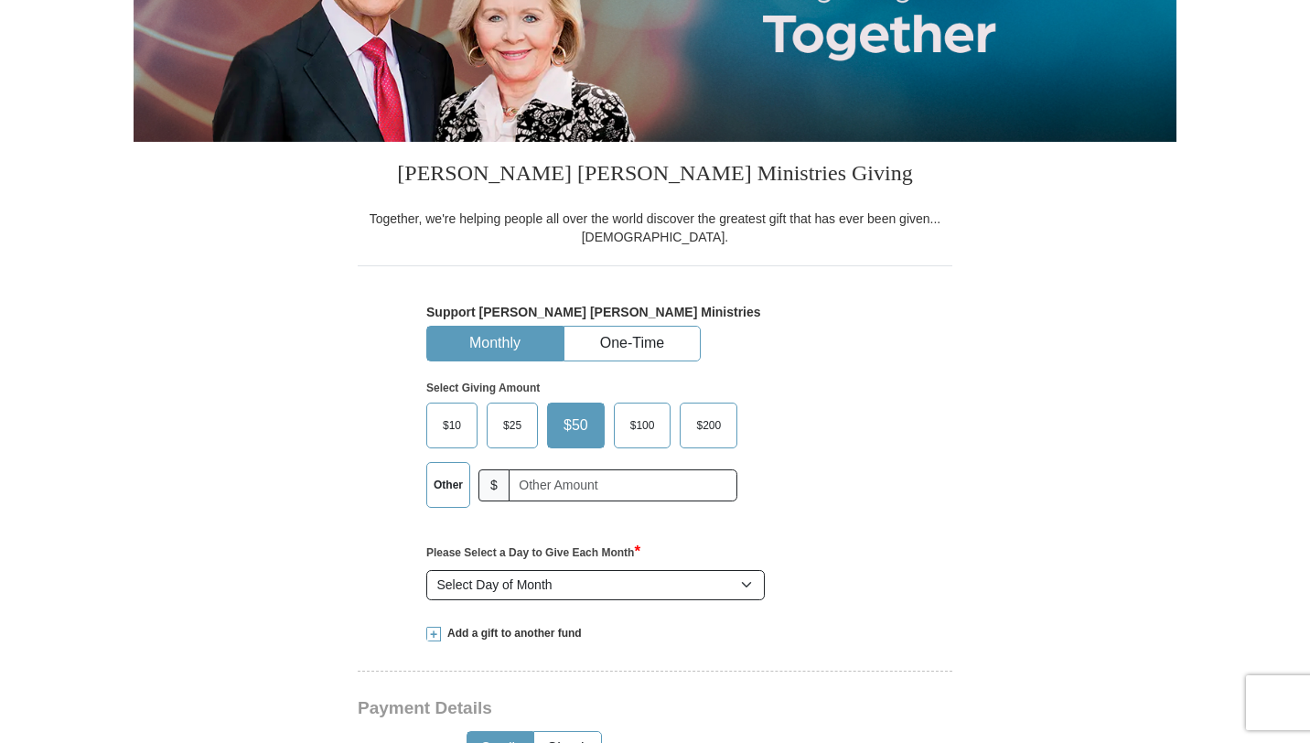
scroll to position [444, 0]
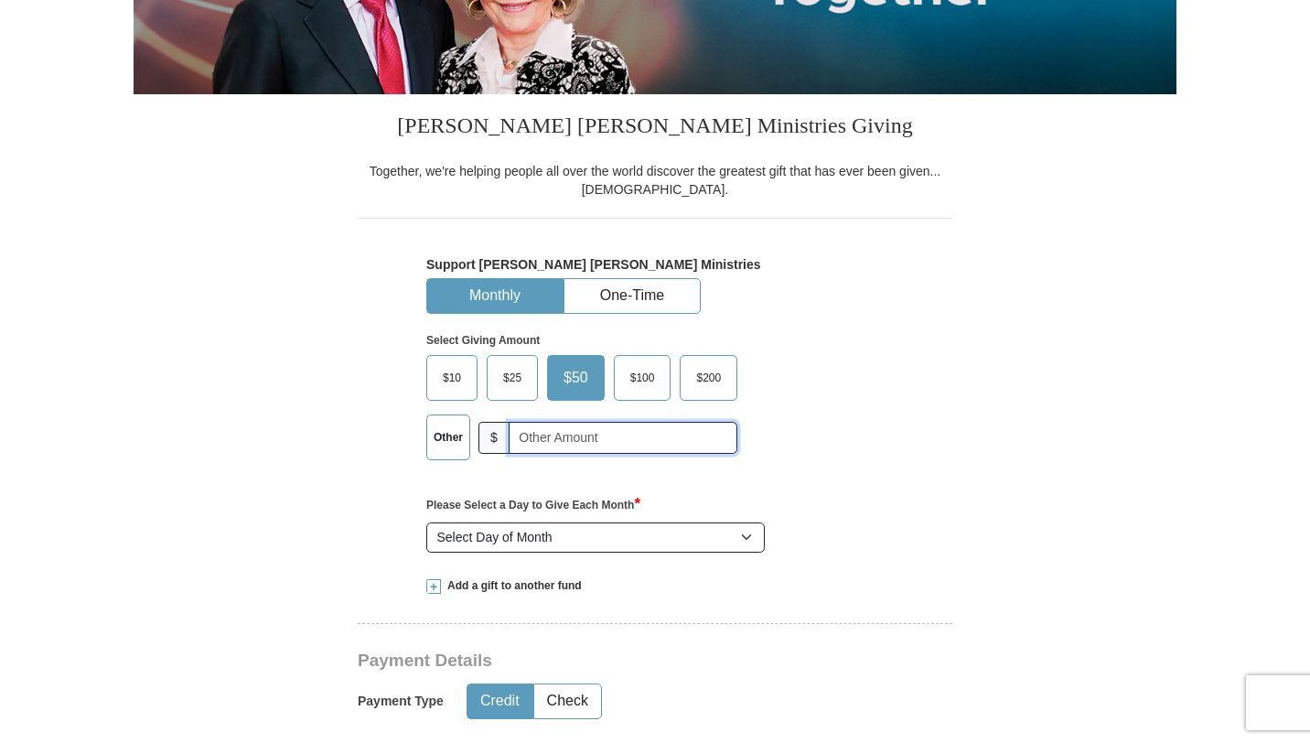
click at [539, 447] on input "text" at bounding box center [623, 438] width 229 height 32
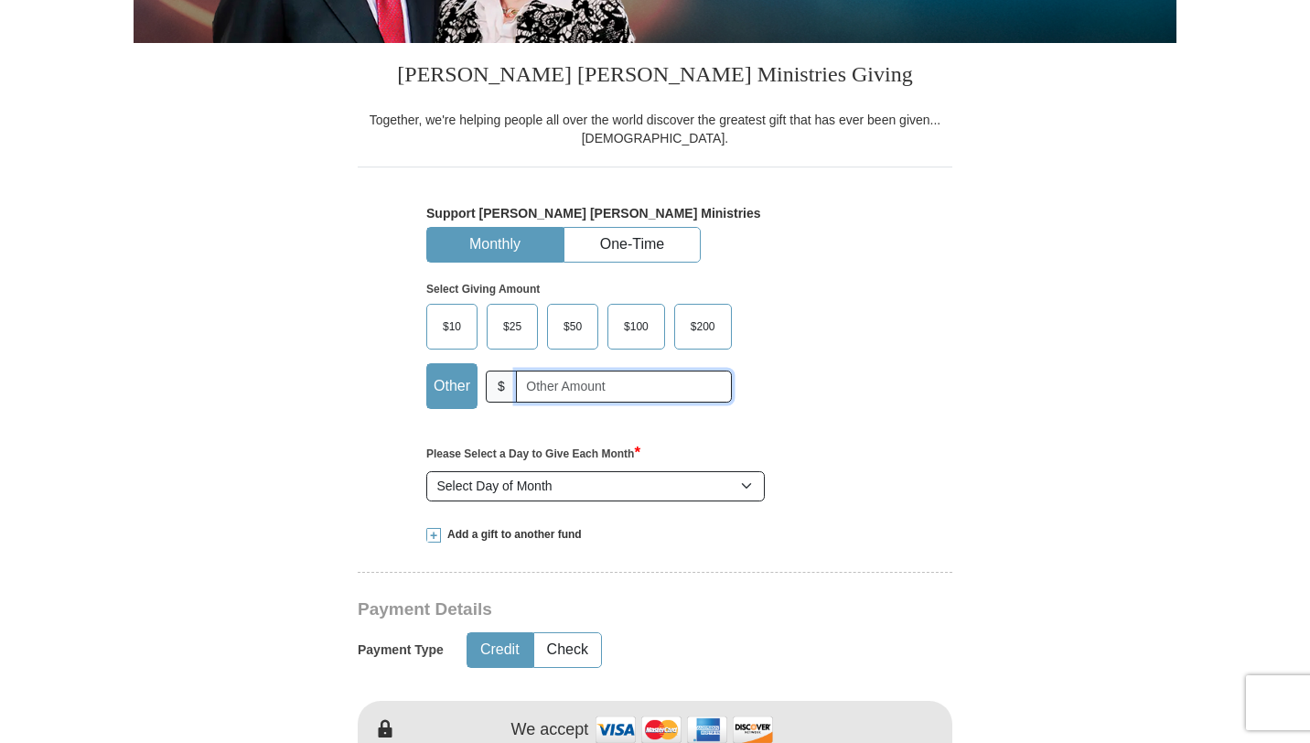
scroll to position [437, 0]
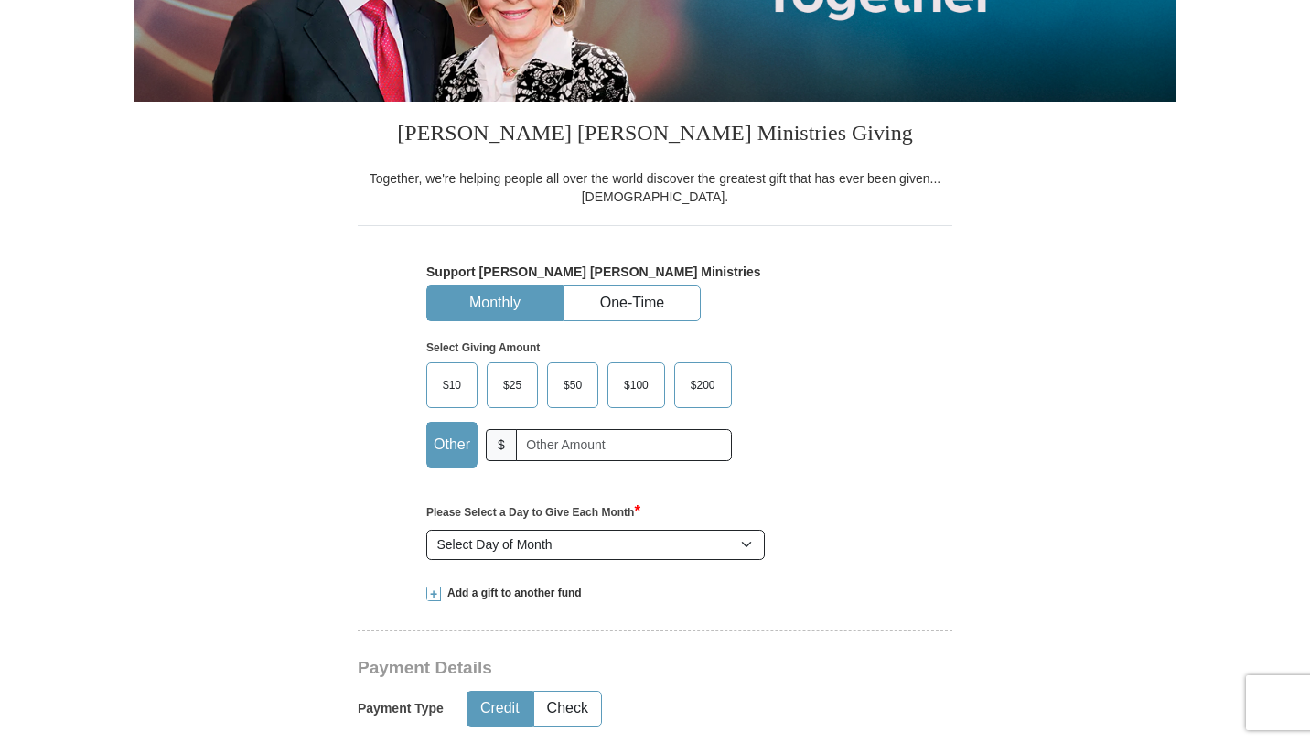
click at [450, 376] on span "$10" at bounding box center [452, 384] width 37 height 27
click at [0, 0] on input "$10" at bounding box center [0, 0] width 0 height 0
click at [629, 313] on button "One-Time" at bounding box center [631, 303] width 135 height 34
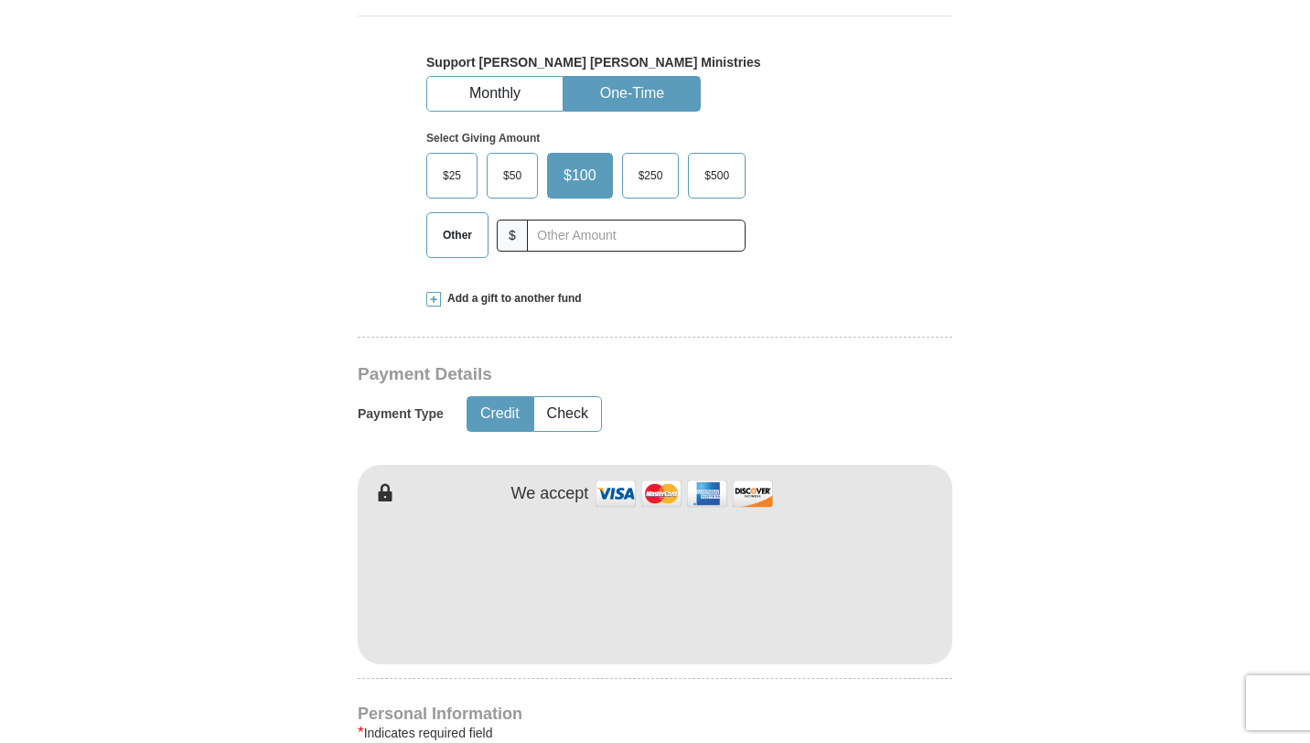
scroll to position [613, 0]
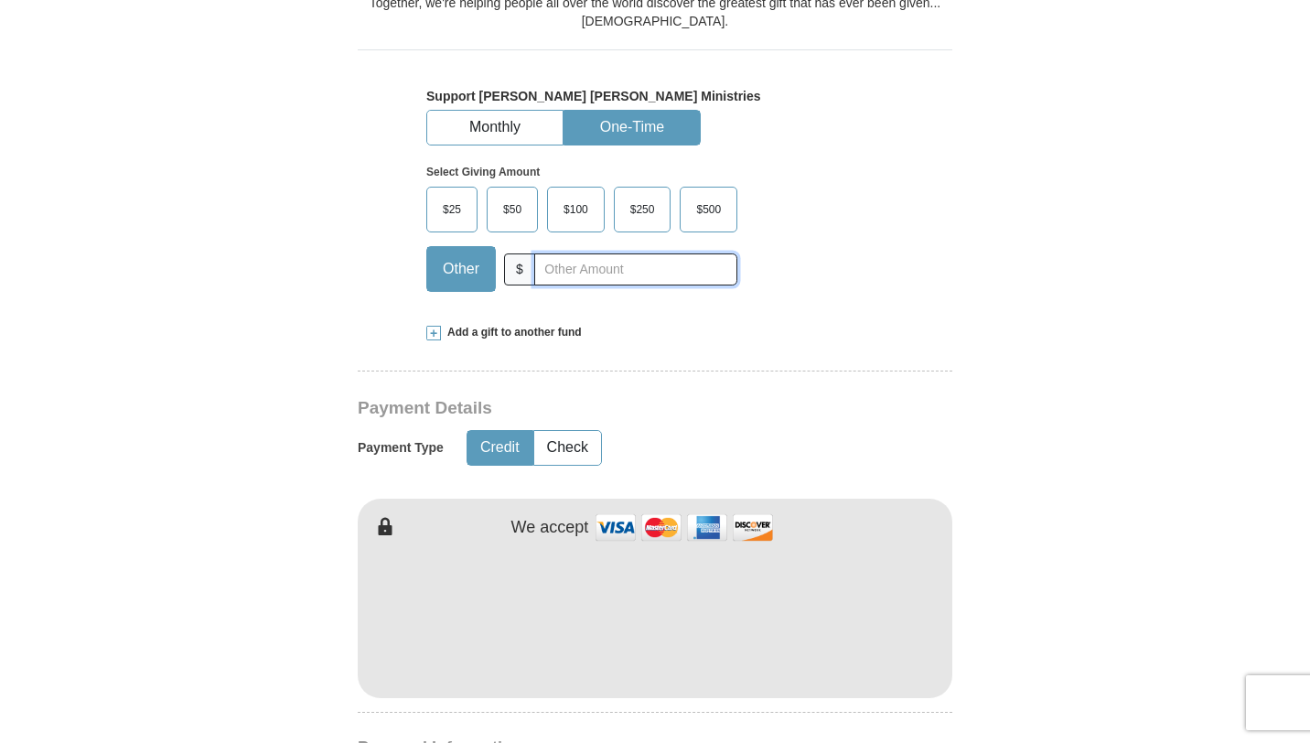
click at [565, 271] on input "text" at bounding box center [635, 269] width 203 height 32
type input "10"
click at [850, 232] on div "Select Giving Amount Amount must be a valid number The total gift cannot be les…" at bounding box center [654, 225] width 457 height 160
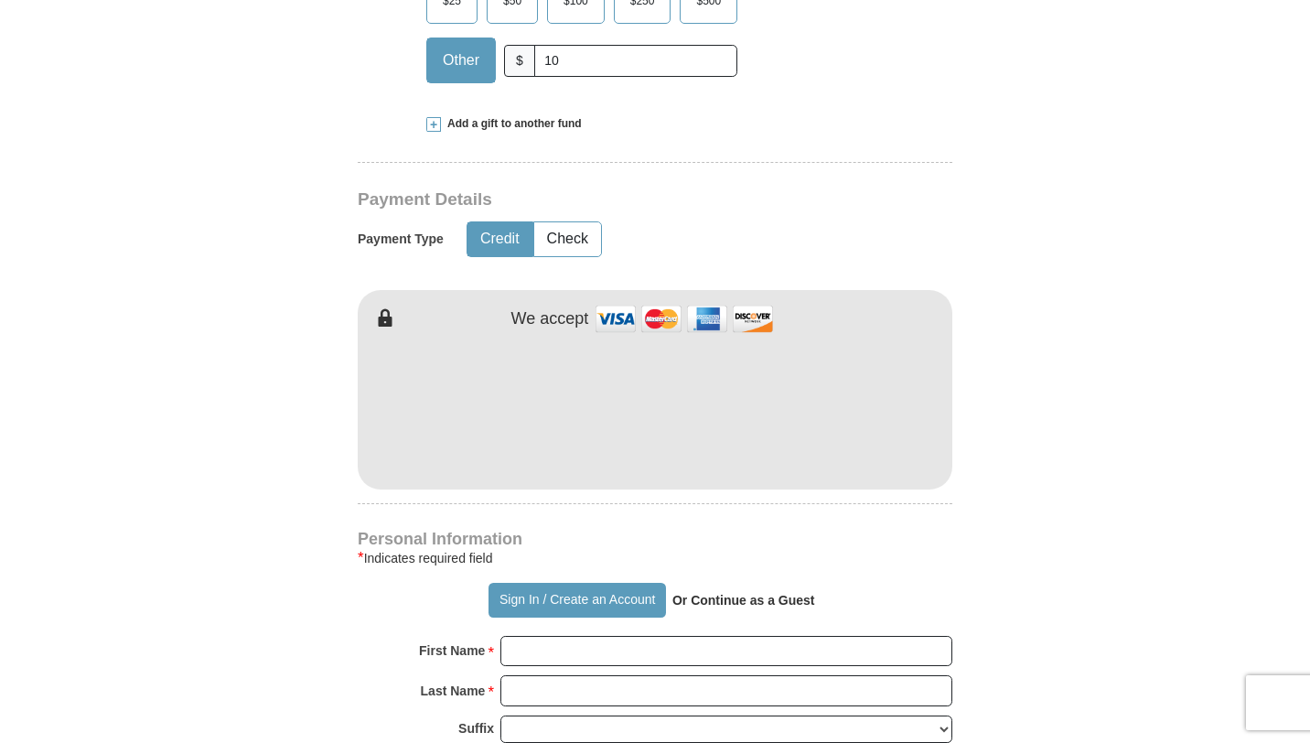
scroll to position [822, 0]
click at [1035, 375] on form "Already have an account? Sign in for faster giving. Don't have an account? Crea…" at bounding box center [655, 451] width 1043 height 2240
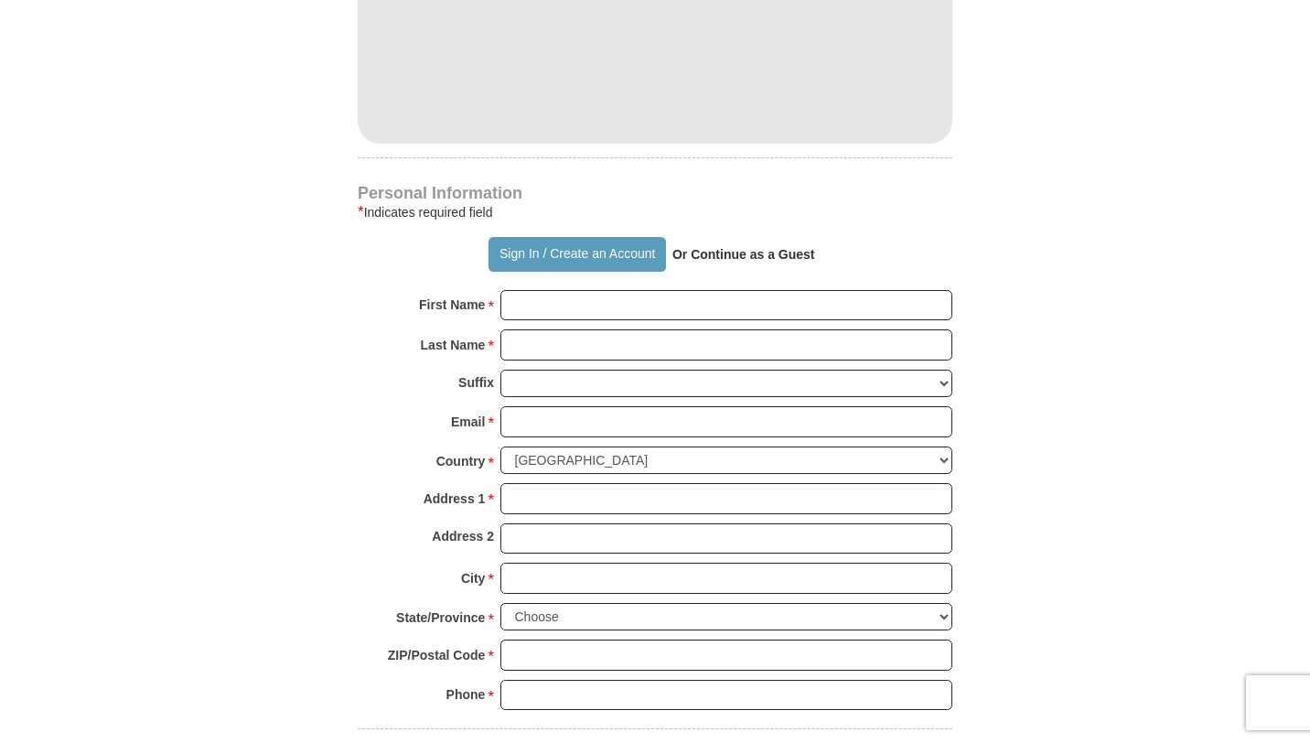
scroll to position [1200, 0]
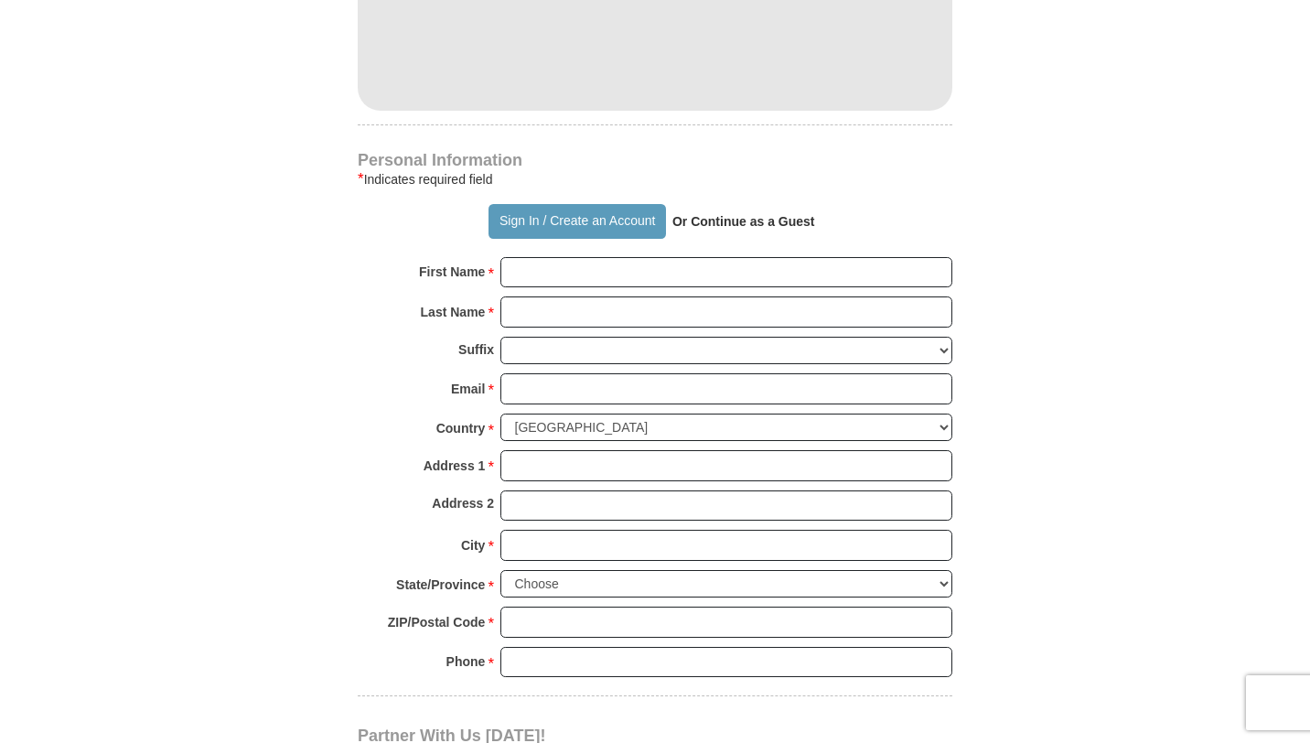
click at [719, 216] on strong "Or Continue as a Guest" at bounding box center [743, 221] width 143 height 15
click at [579, 273] on input "First Name *" at bounding box center [726, 272] width 452 height 31
type input "[PERSON_NAME]"
type input "Mkhweli"
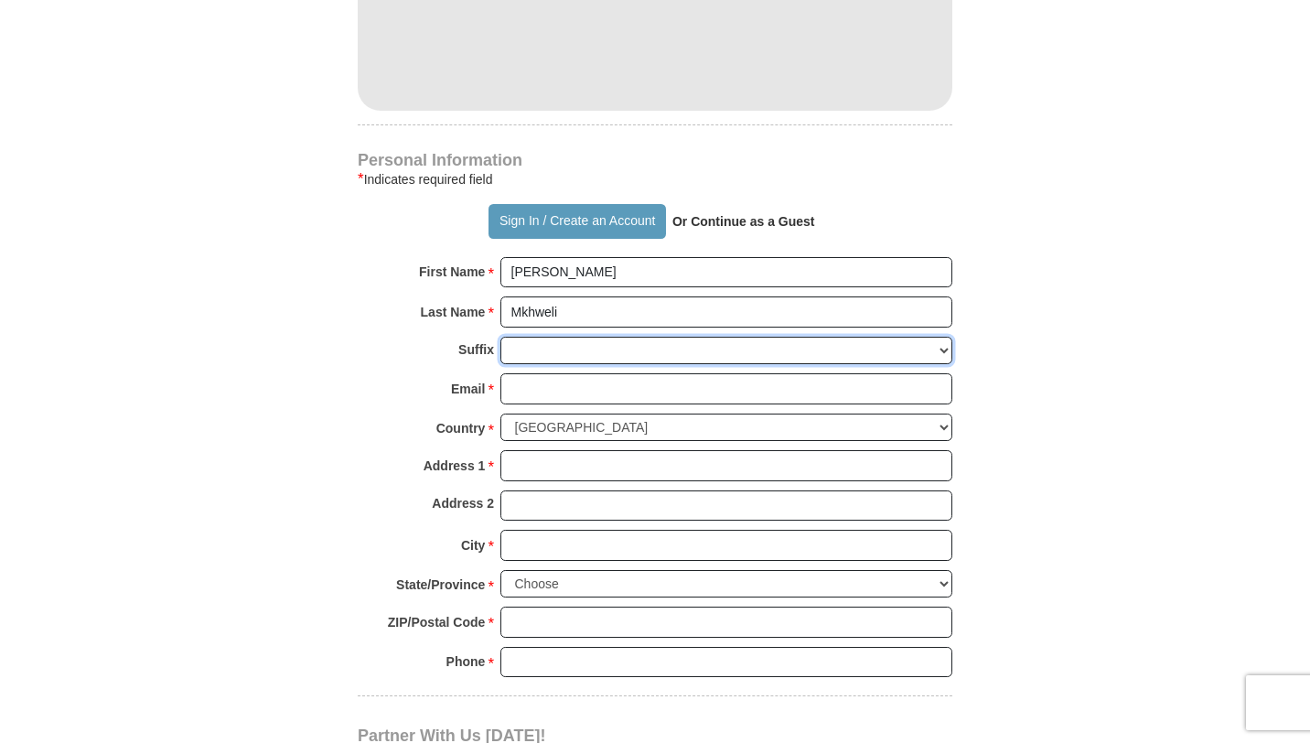
click at [543, 348] on select "Jr Sr I II III IV V VI" at bounding box center [726, 351] width 452 height 28
select select "Sr"
click at [530, 393] on input "Email *" at bounding box center [726, 388] width 452 height 31
type input "[EMAIL_ADDRESS][DOMAIN_NAME]"
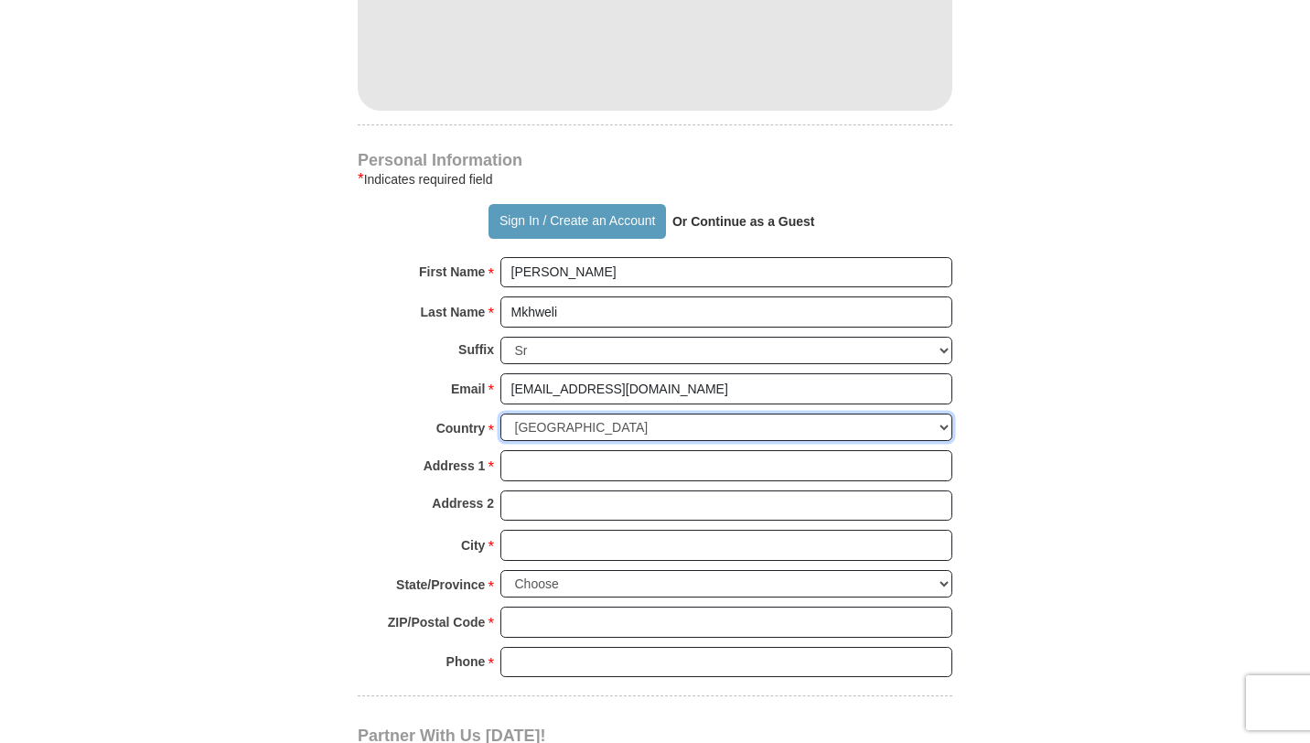
select select "ZA"
type input "[STREET_ADDRESS][PERSON_NAME]"
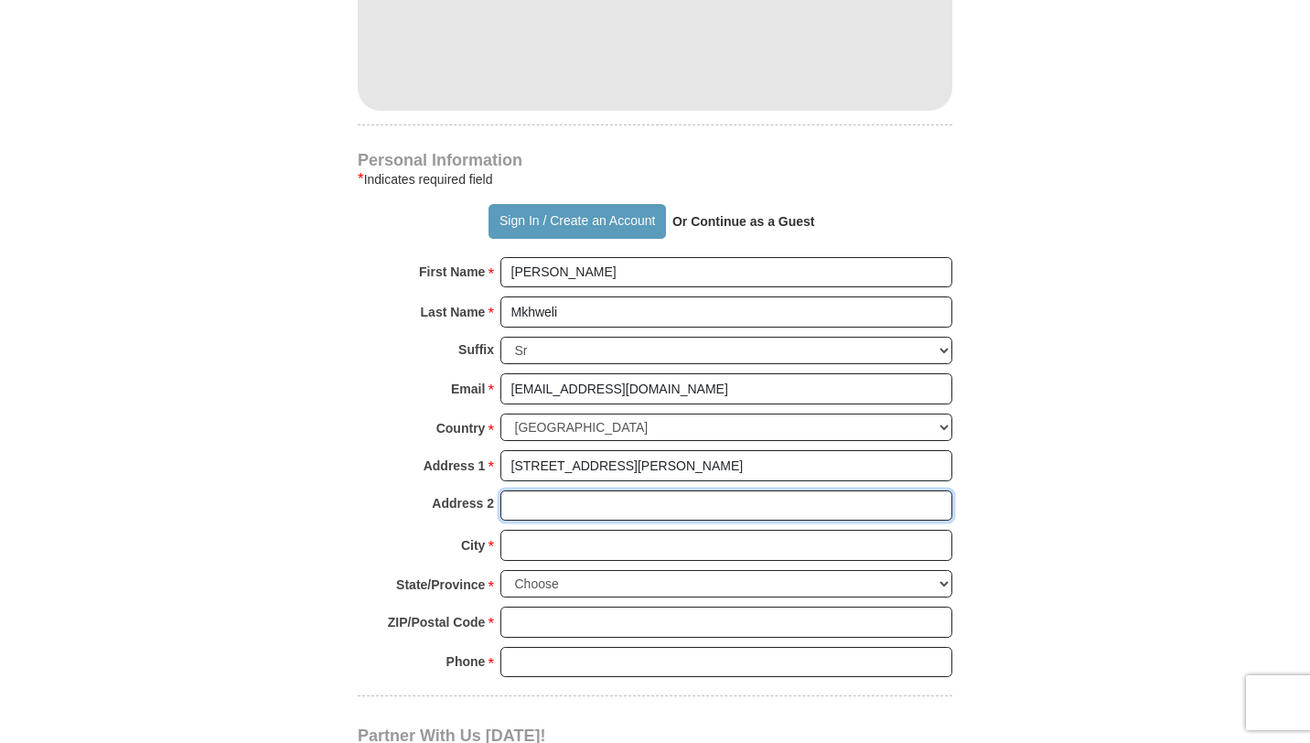
type input "[GEOGRAPHIC_DATA], 2018"
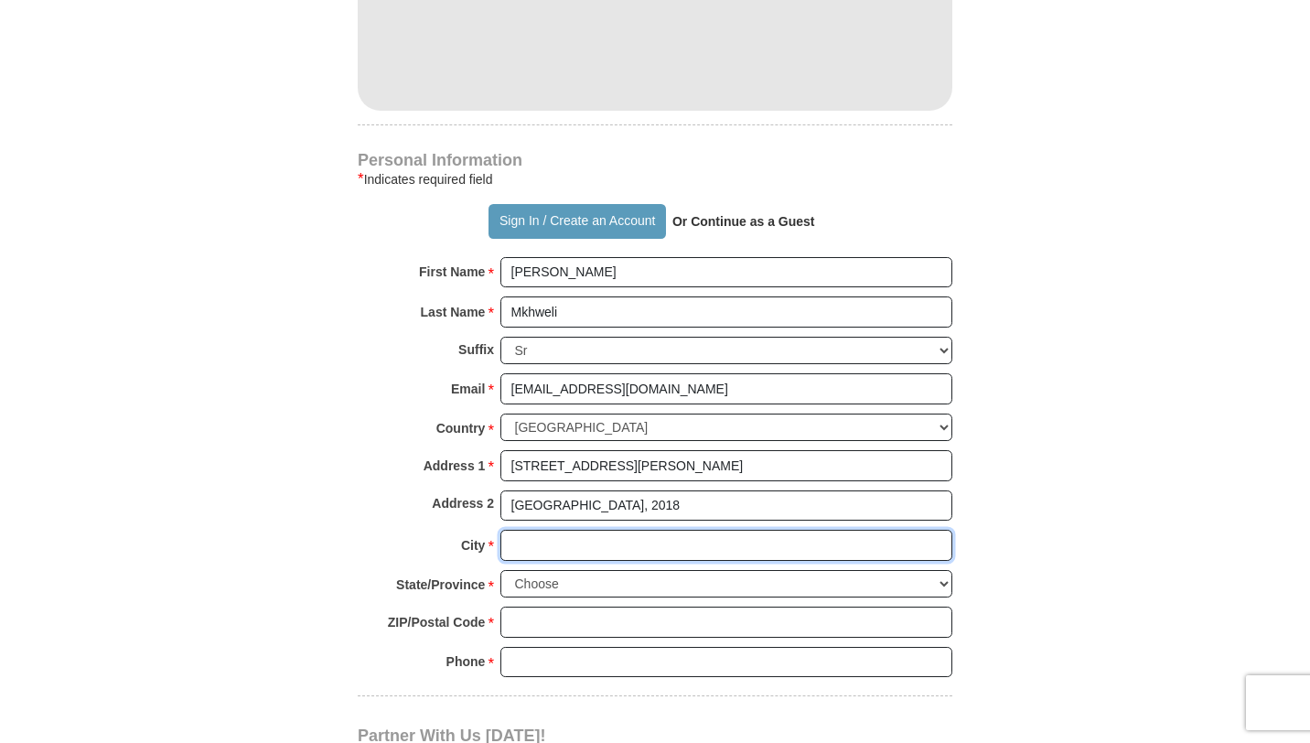
type input "[GEOGRAPHIC_DATA]"
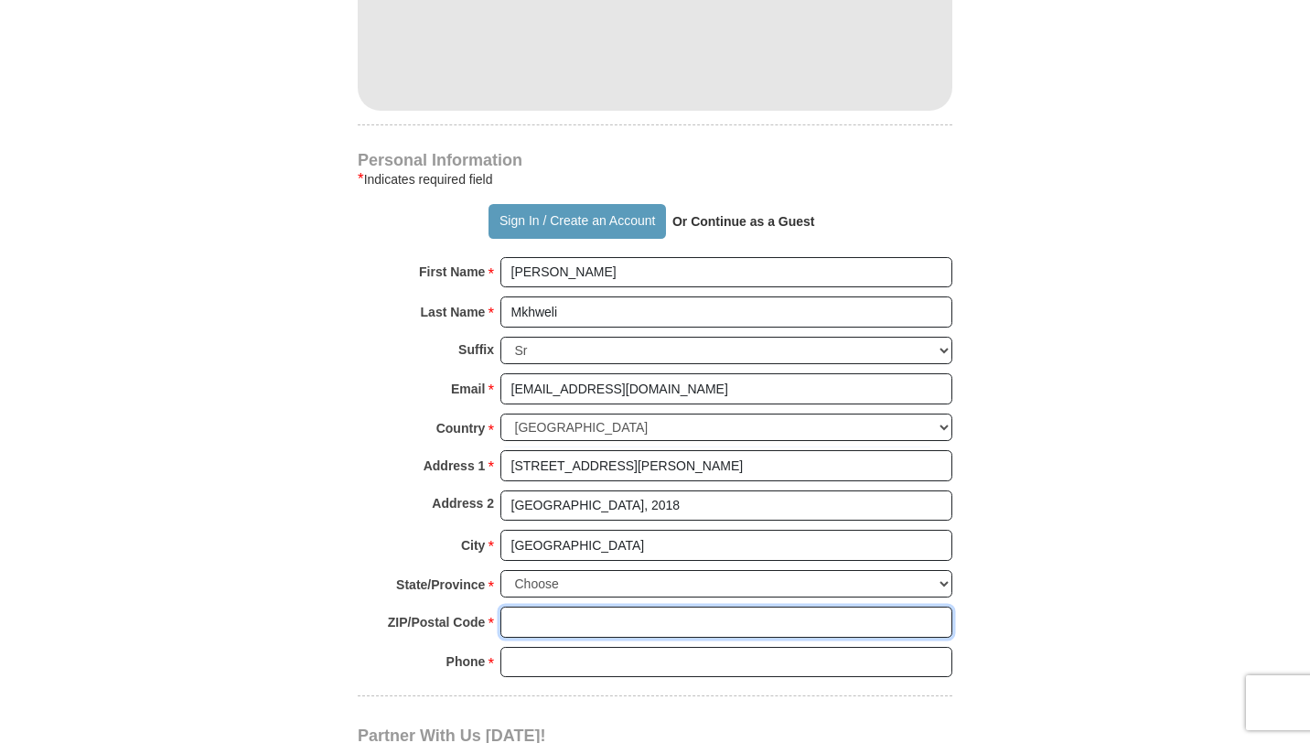
type input "0081"
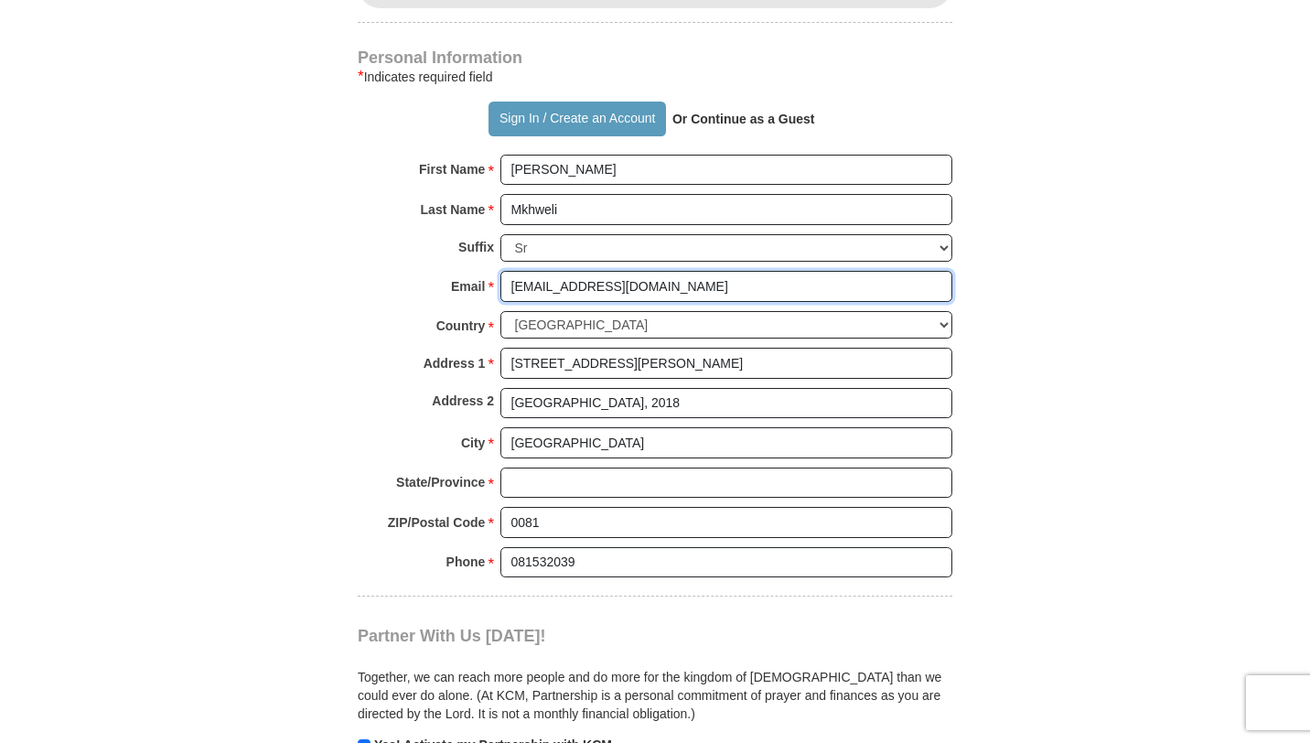
scroll to position [1310, 0]
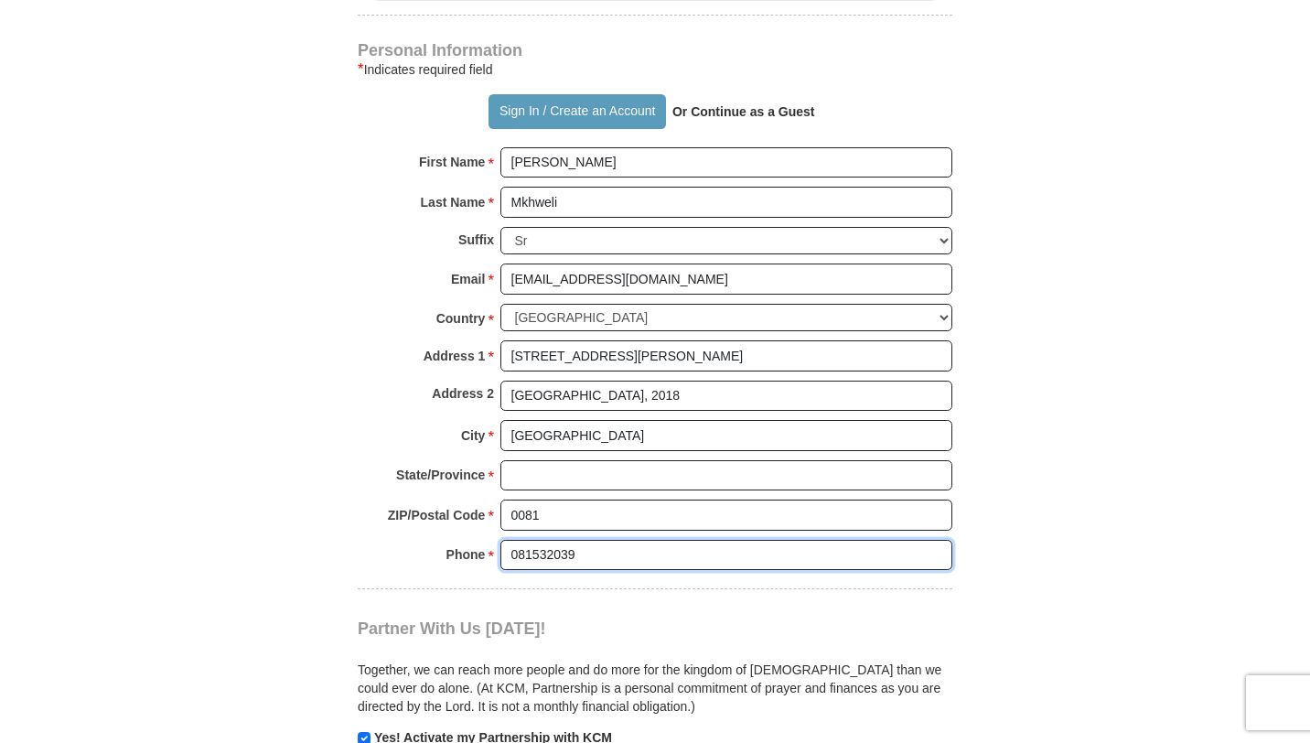
click at [593, 543] on input "081532039" at bounding box center [726, 555] width 452 height 31
type input "0815320399"
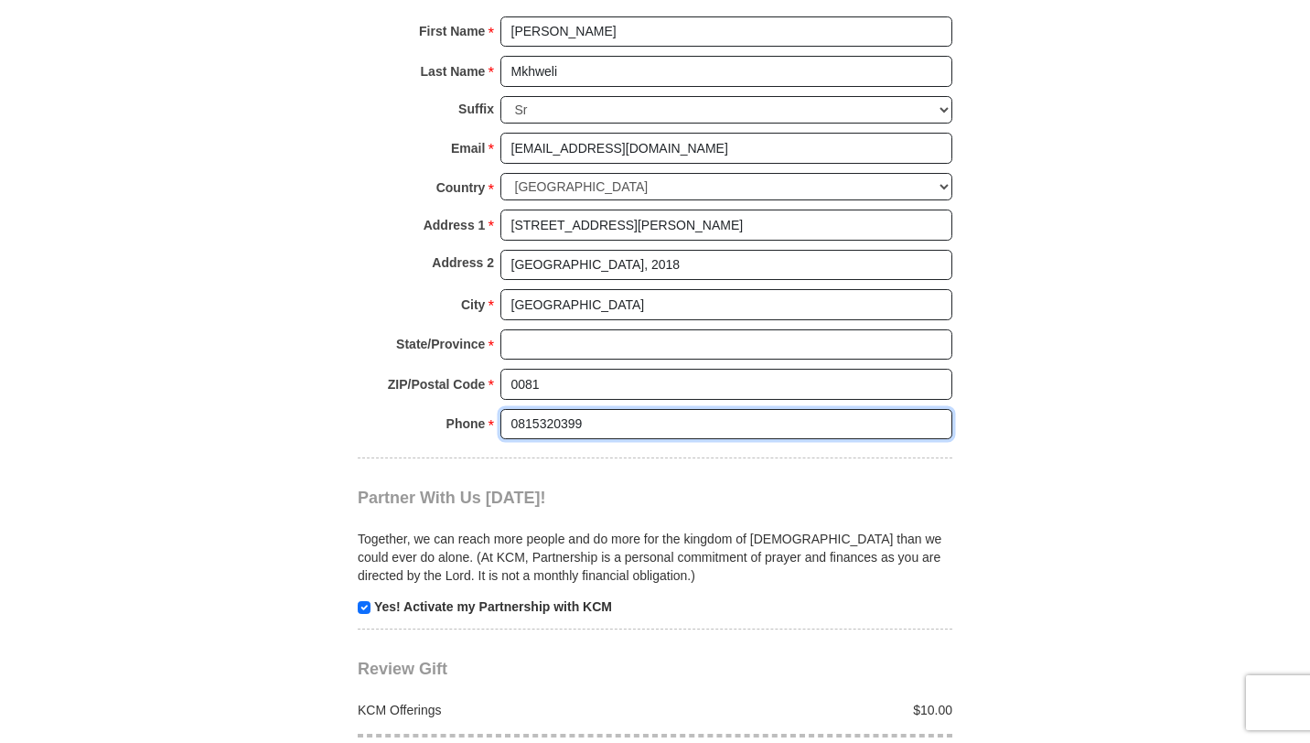
scroll to position [1444, 0]
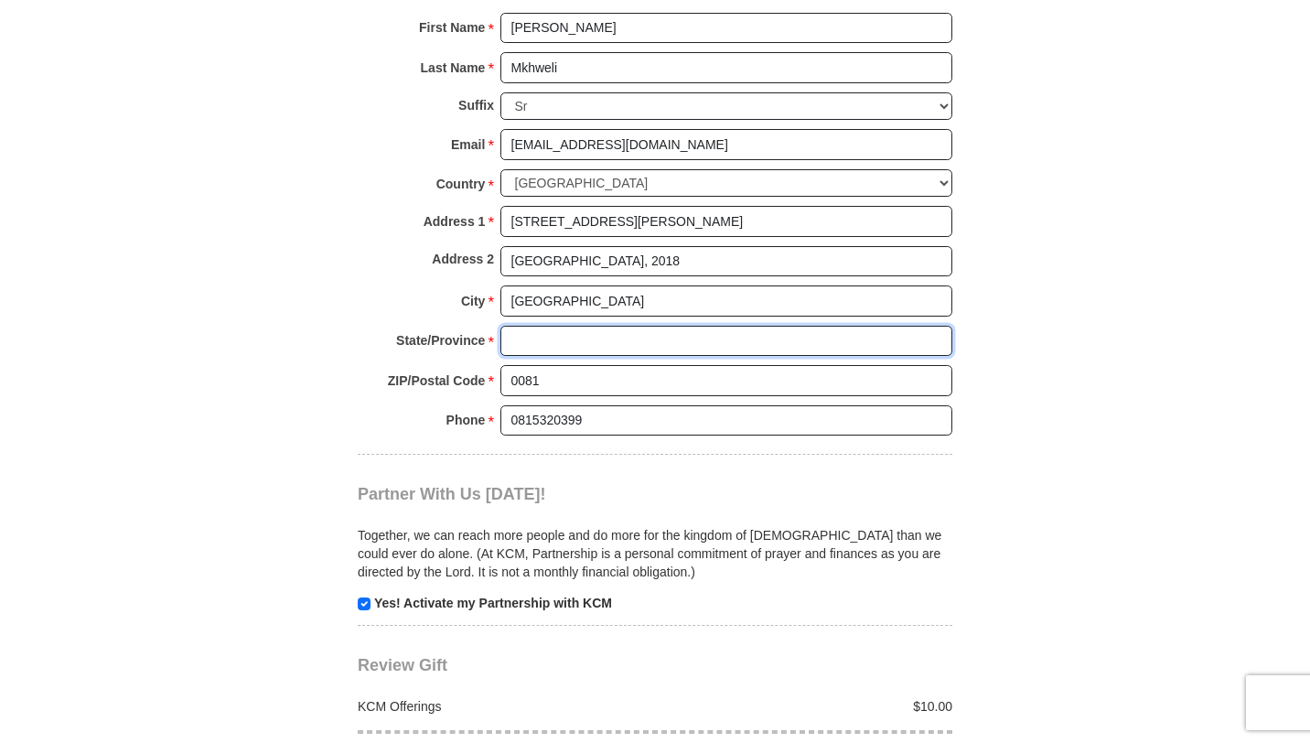
click at [534, 345] on input "State/Province *" at bounding box center [726, 341] width 452 height 31
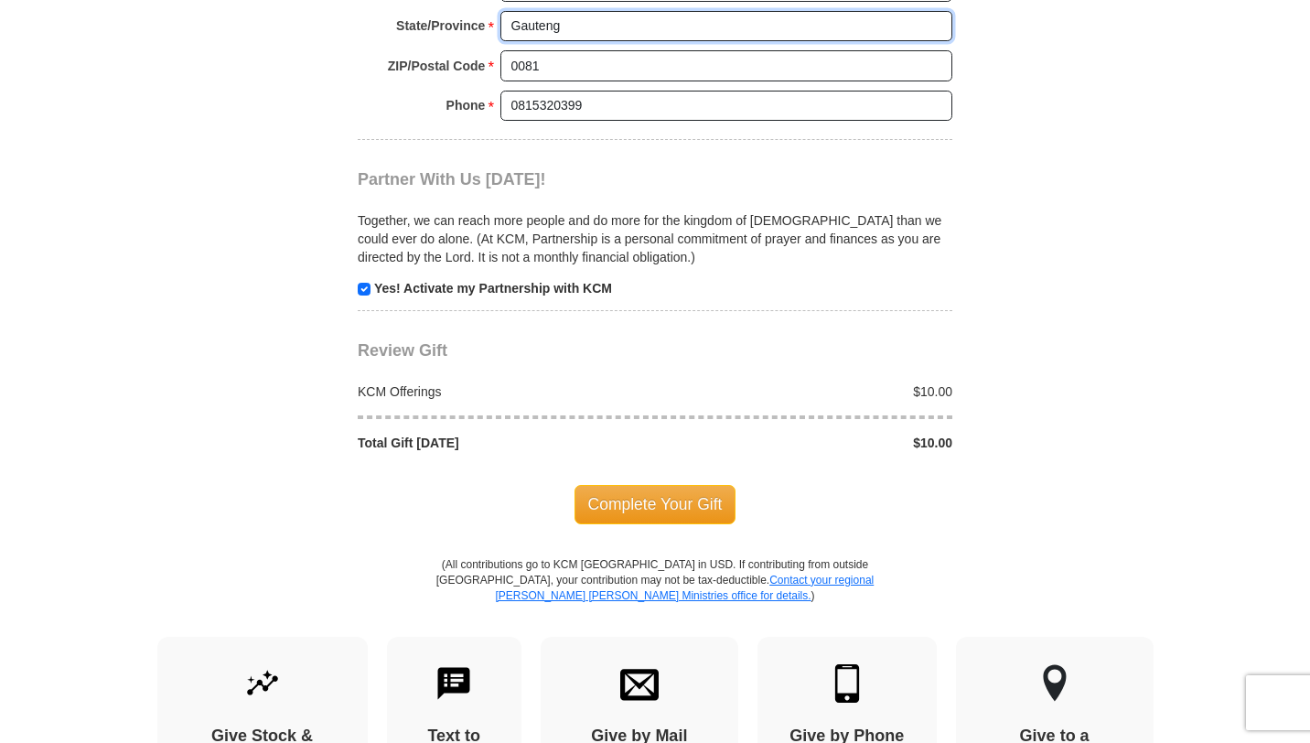
scroll to position [1760, 0]
type input "Gauteng"
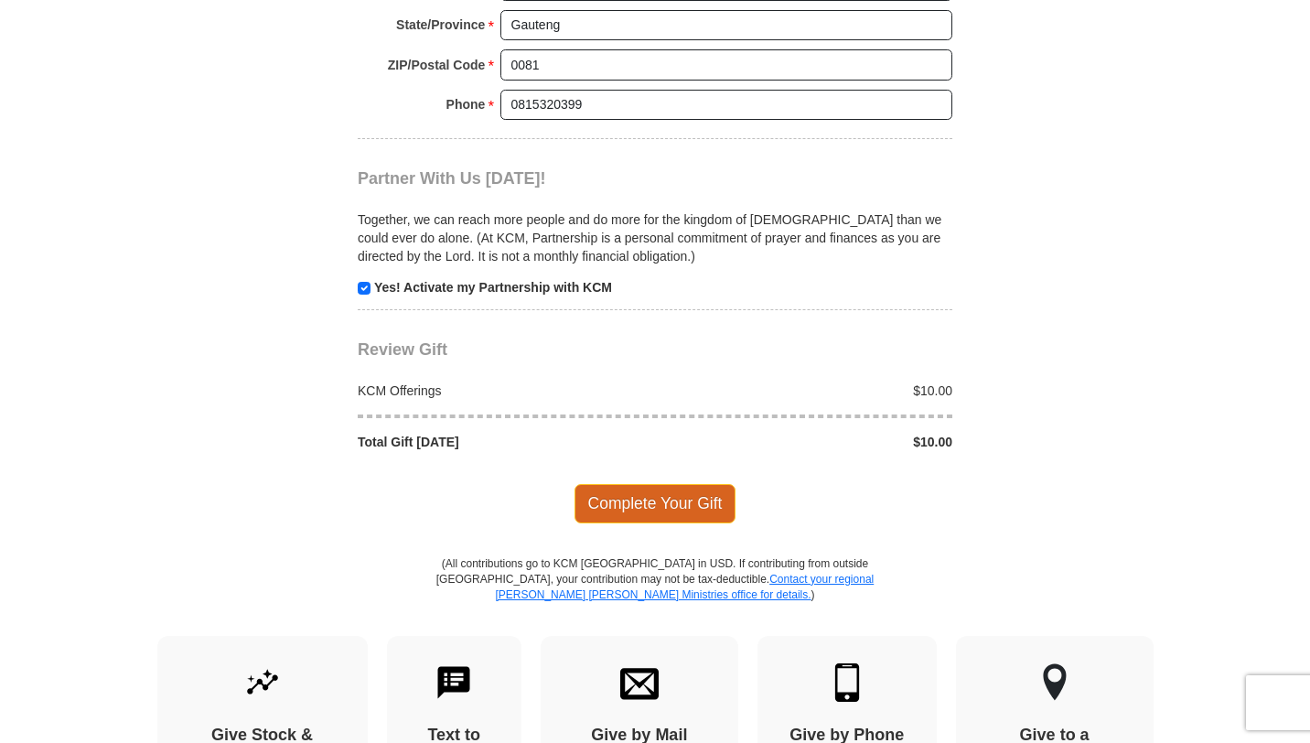
click at [680, 510] on span "Complete Your Gift" at bounding box center [655, 503] width 162 height 38
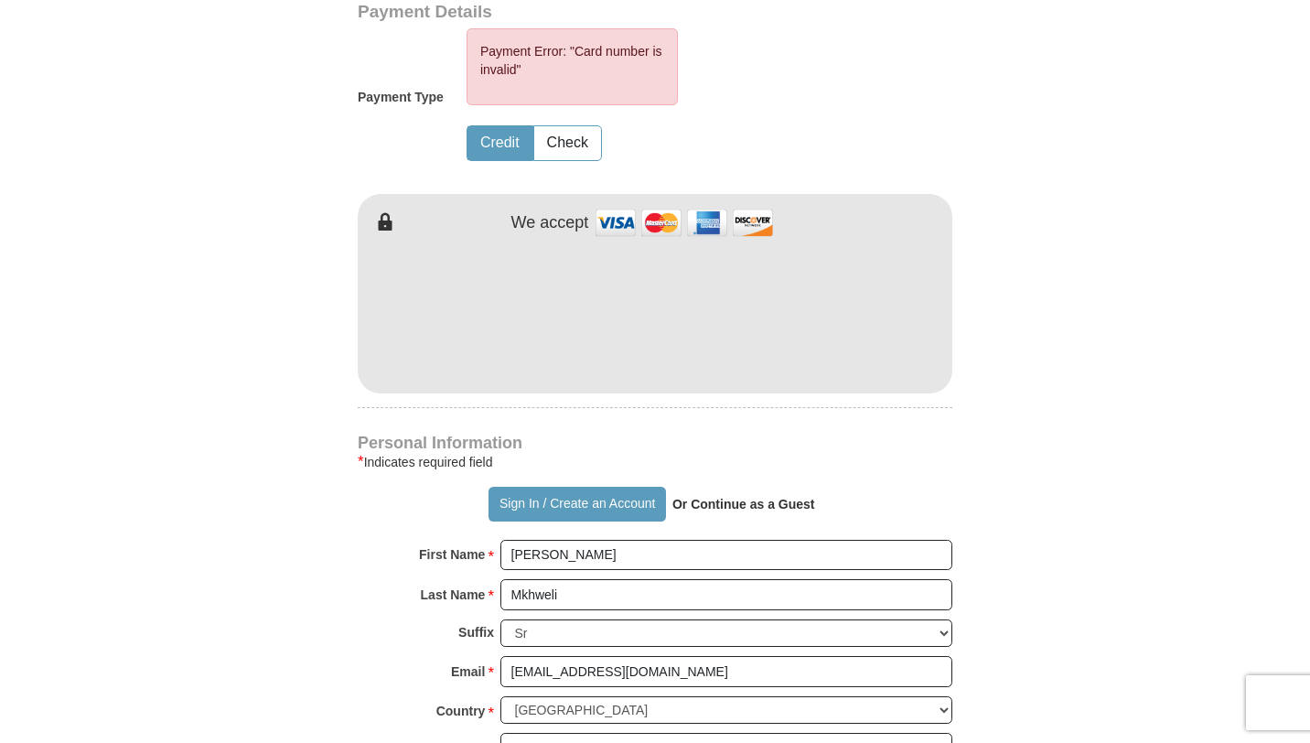
scroll to position [991, 0]
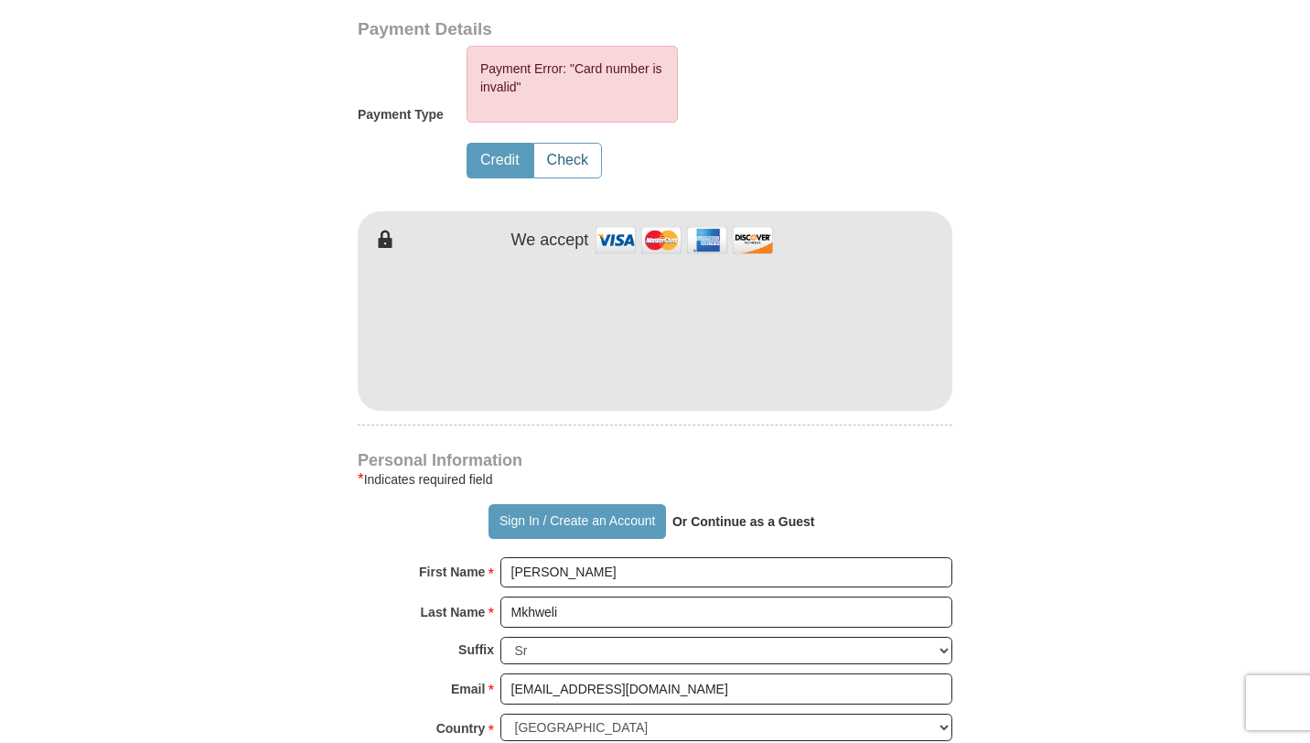
click at [559, 154] on button "Check" at bounding box center [567, 161] width 67 height 34
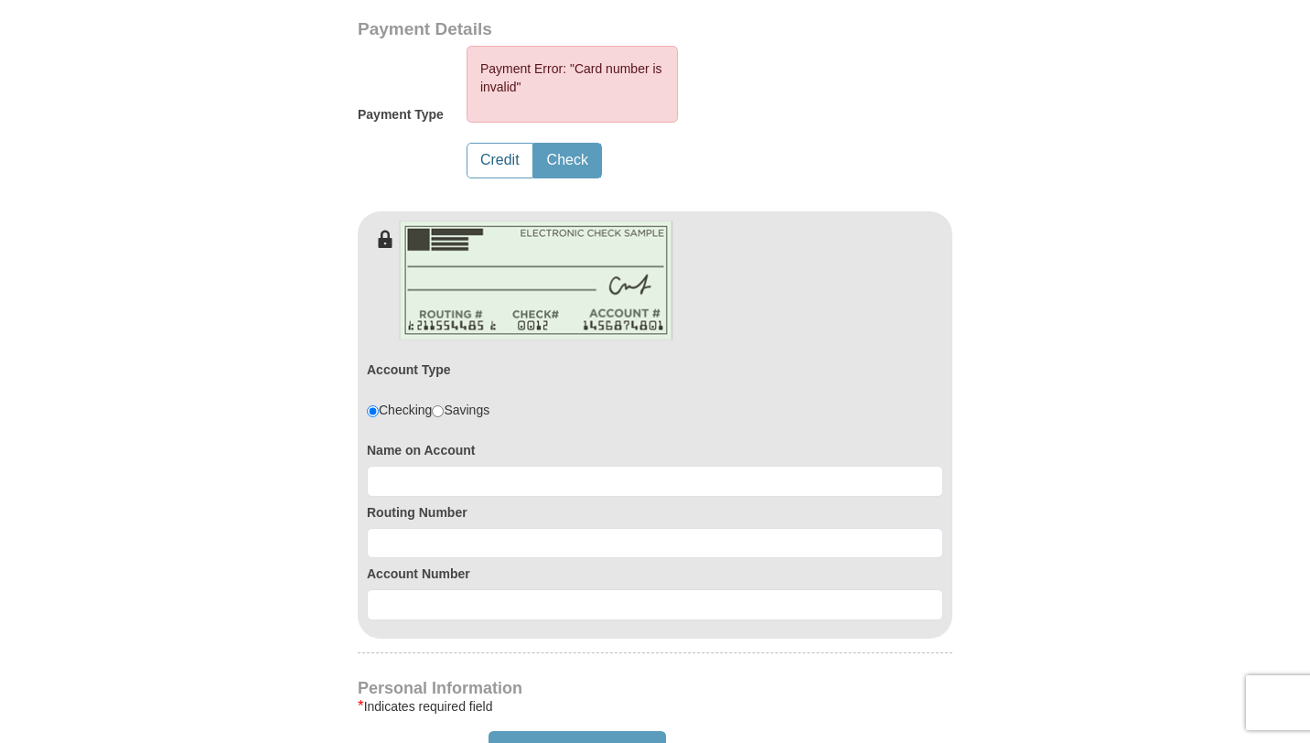
click at [497, 160] on button "Credit" at bounding box center [499, 161] width 65 height 34
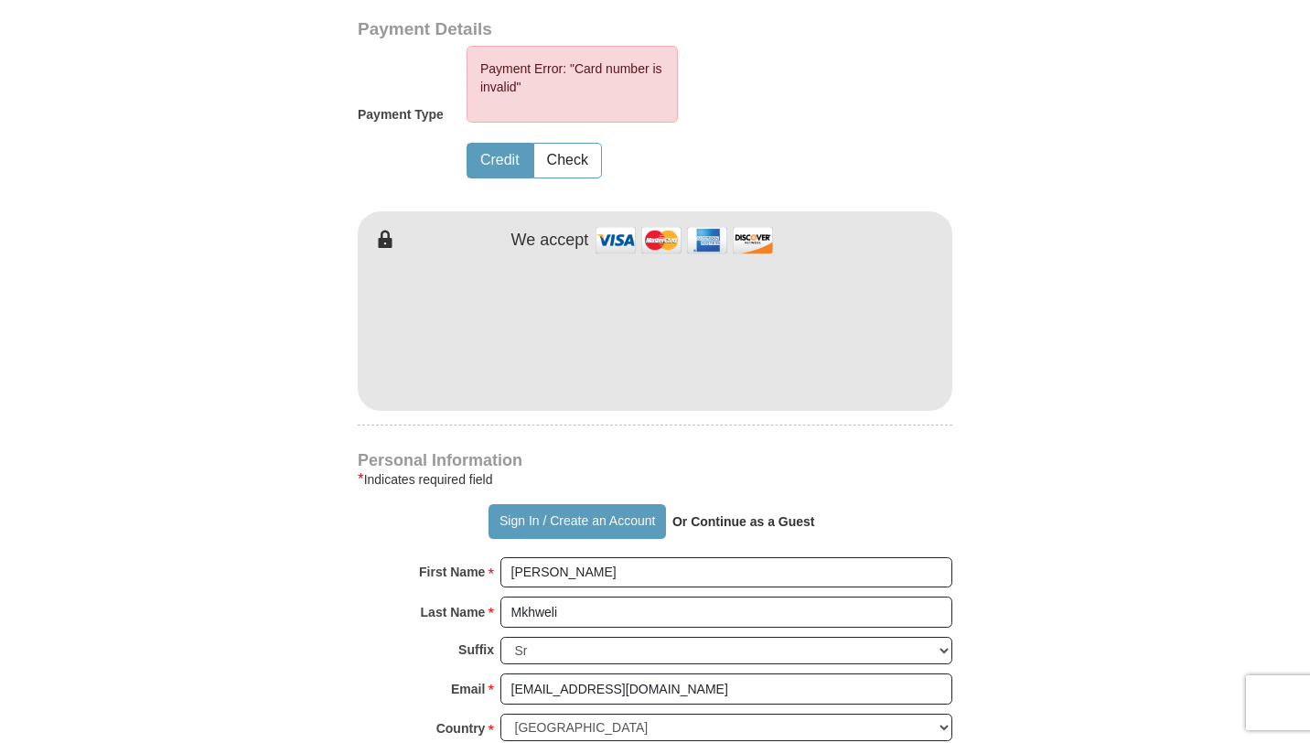
click at [497, 160] on button "Credit" at bounding box center [499, 161] width 65 height 34
click at [629, 236] on img at bounding box center [684, 239] width 183 height 39
click at [1146, 443] on form "Already have an account? Sign in for faster giving. Don't have an account? Crea…" at bounding box center [655, 329] width 1043 height 2334
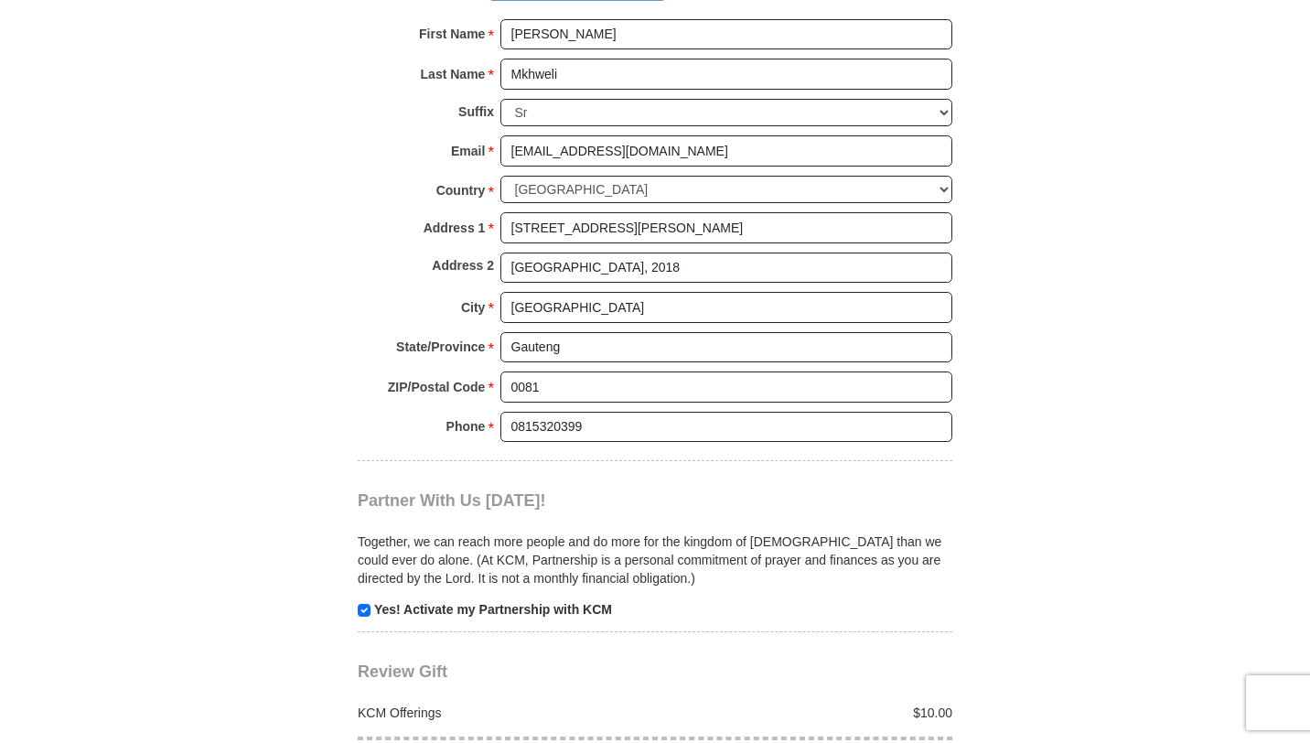
scroll to position [1719, 0]
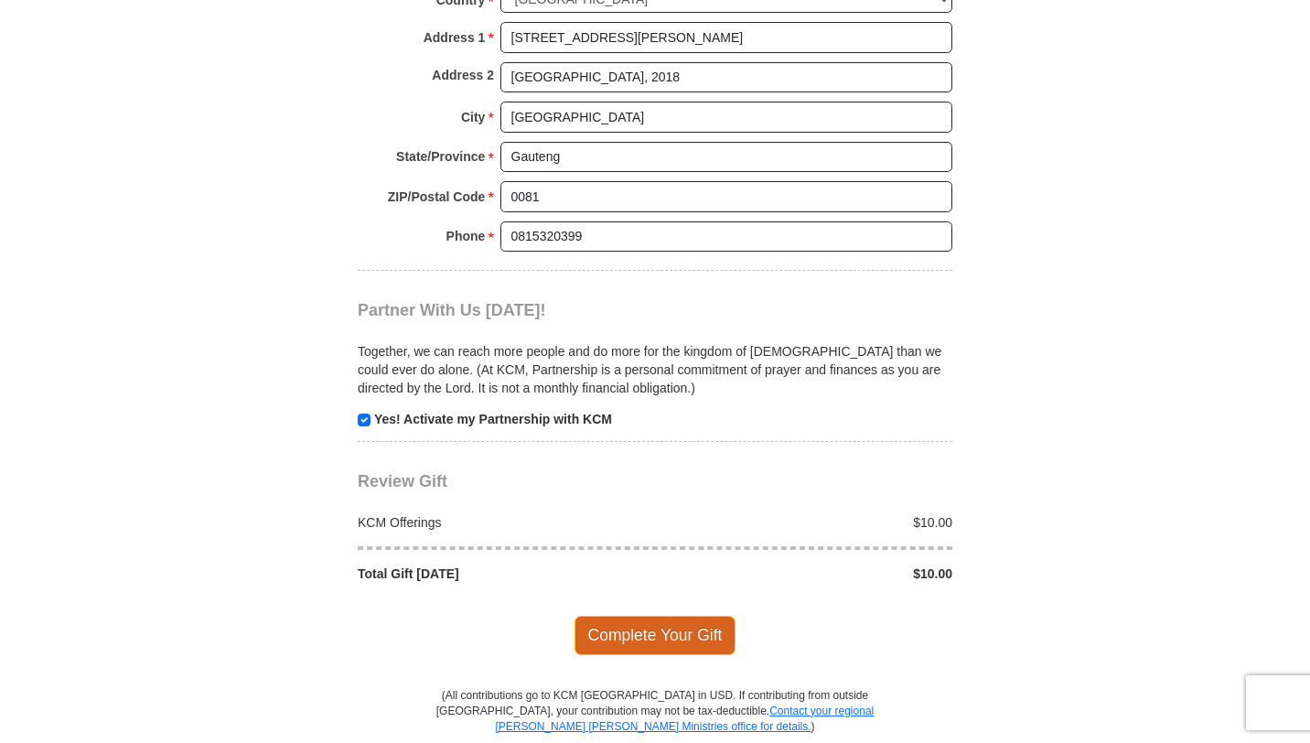
click at [653, 648] on span "Complete Your Gift" at bounding box center [655, 635] width 162 height 38
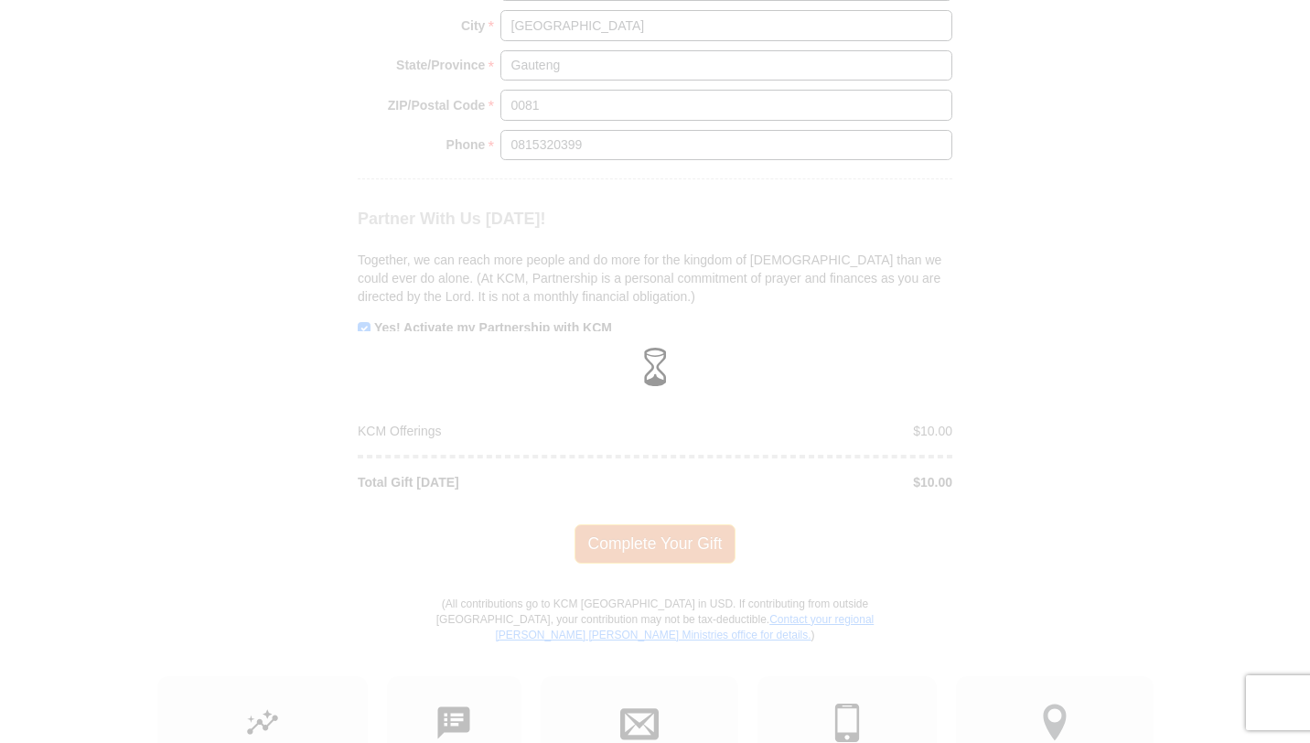
scroll to position [1628, 0]
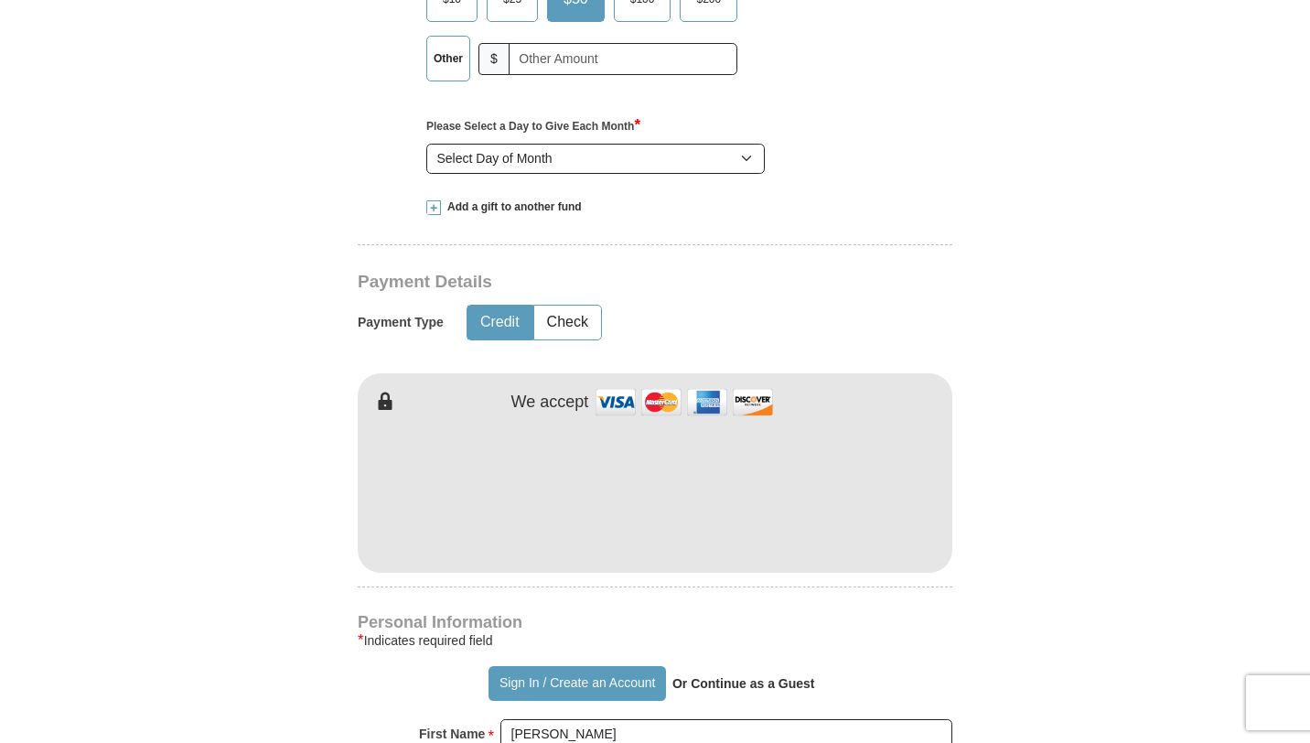
scroll to position [873, 0]
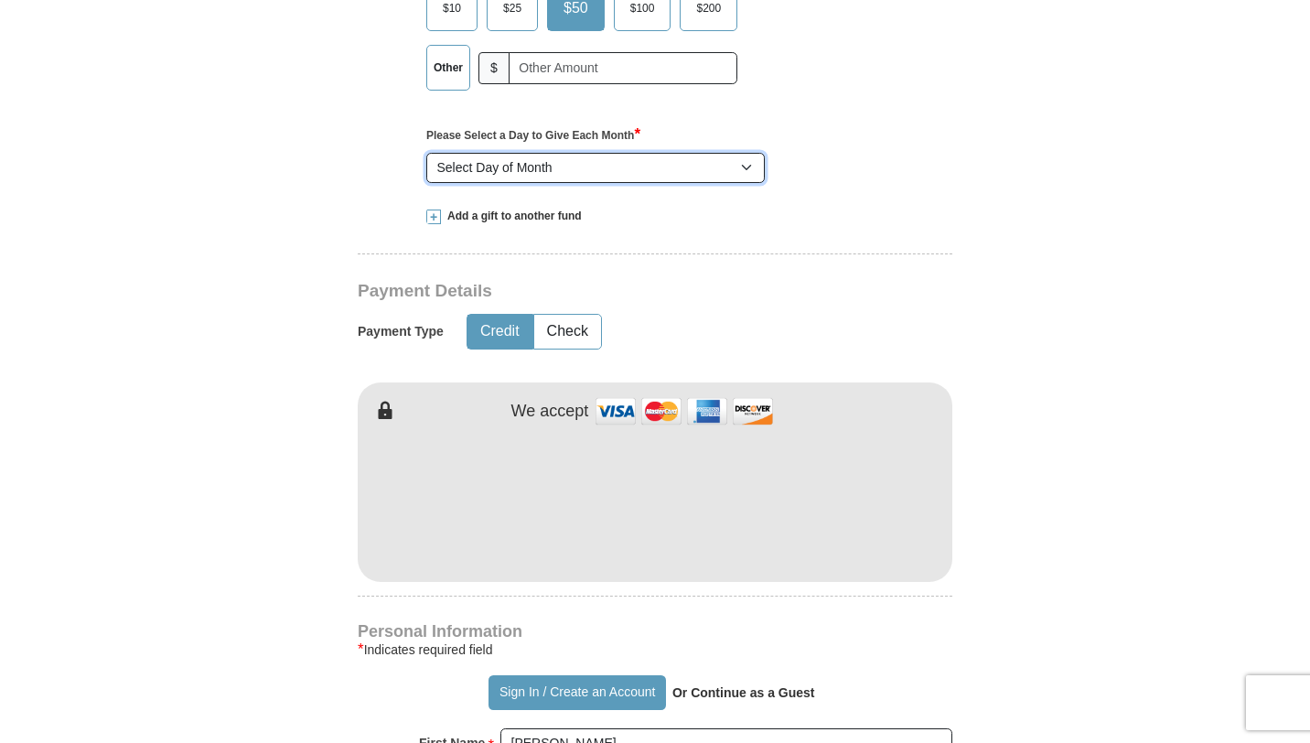
click at [617, 172] on select "Select Day of Month 1 2 3 4 5 6 7 8 9 10 11 12 13 14 15 16 17 18 19 20 21 22 23…" at bounding box center [595, 168] width 338 height 31
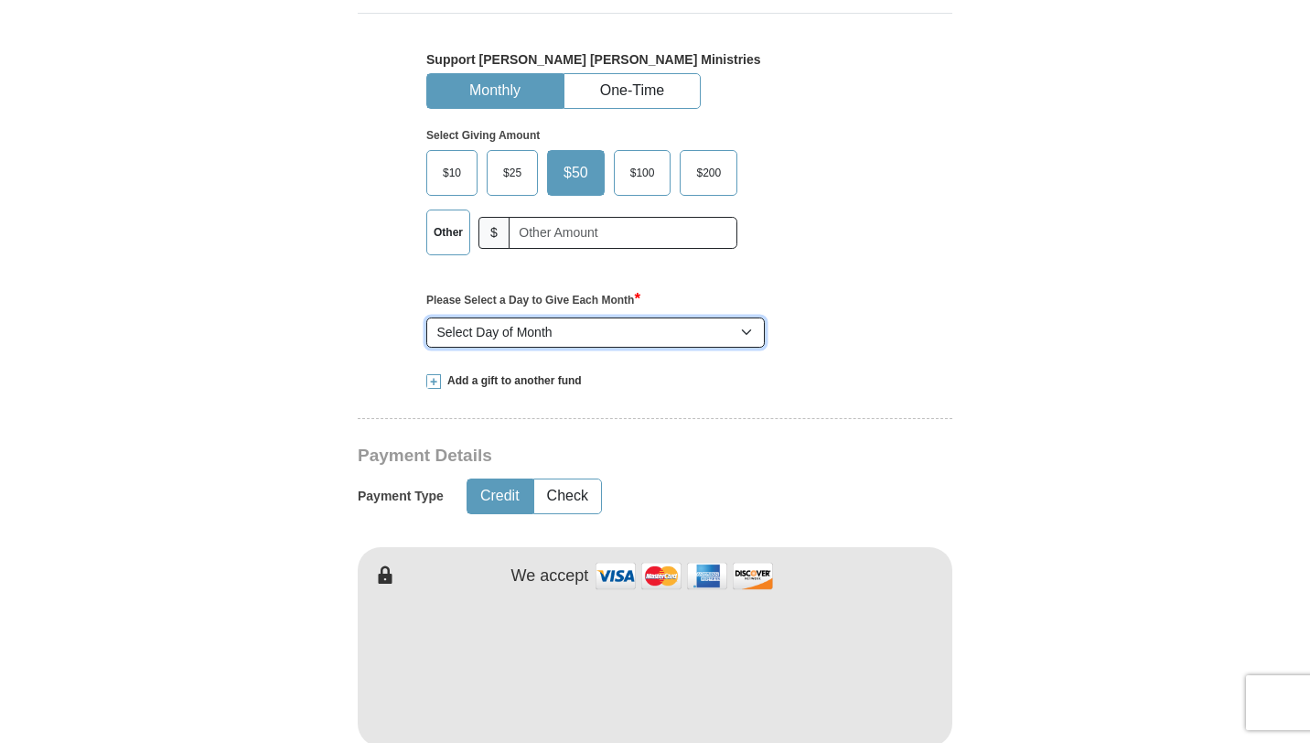
scroll to position [692, 0]
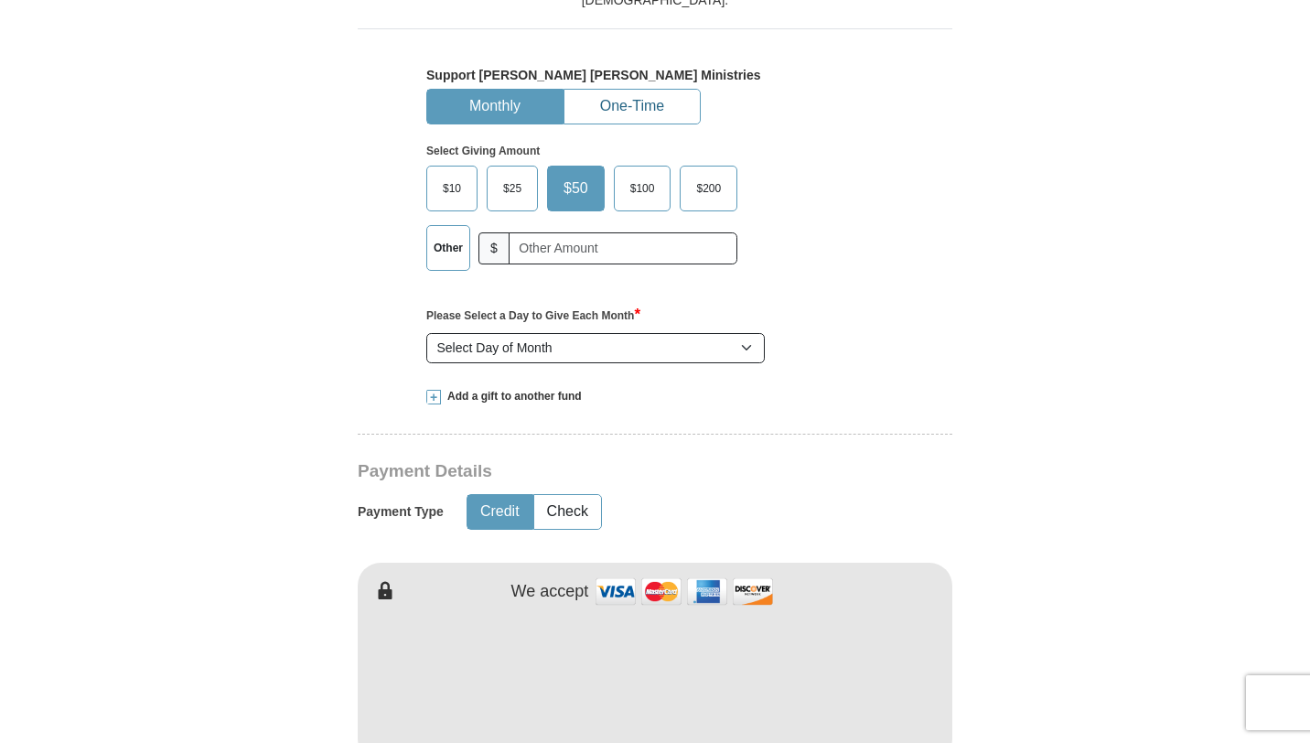
click at [611, 101] on button "One-Time" at bounding box center [631, 107] width 135 height 34
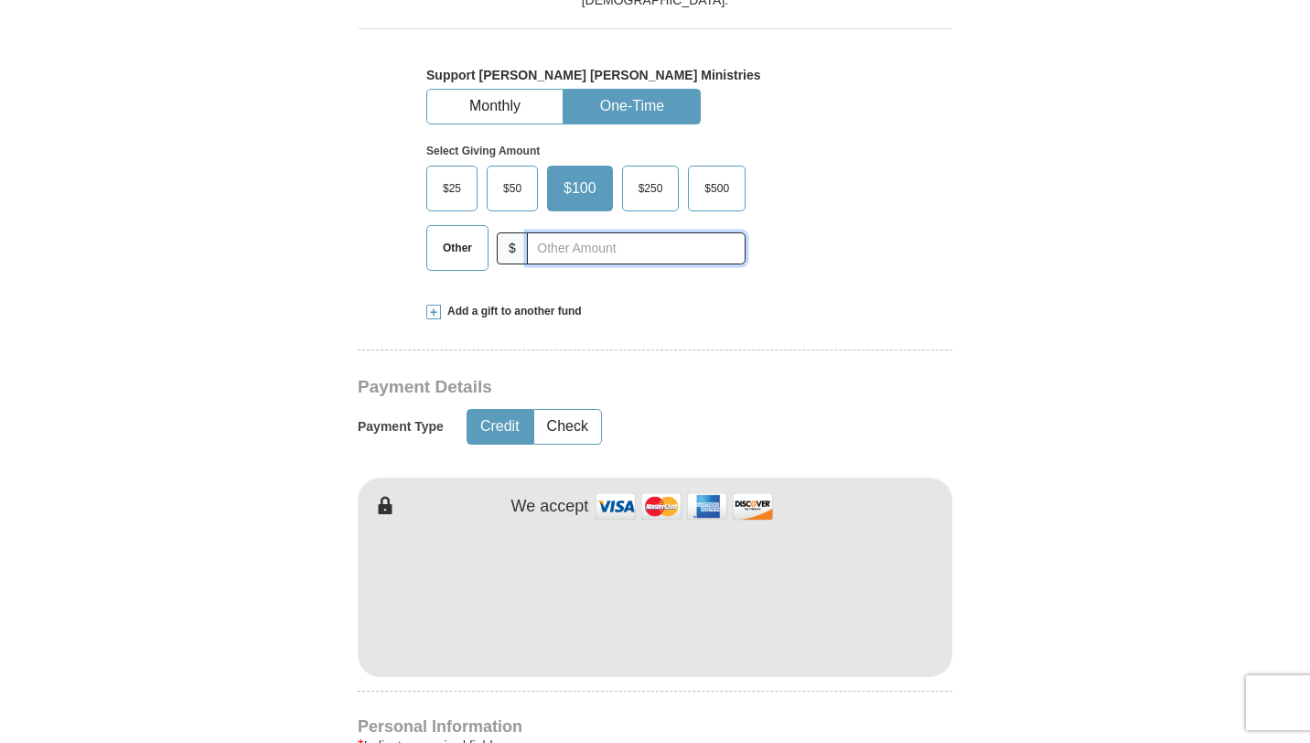
click at [565, 251] on input "text" at bounding box center [636, 248] width 219 height 32
type input "10"
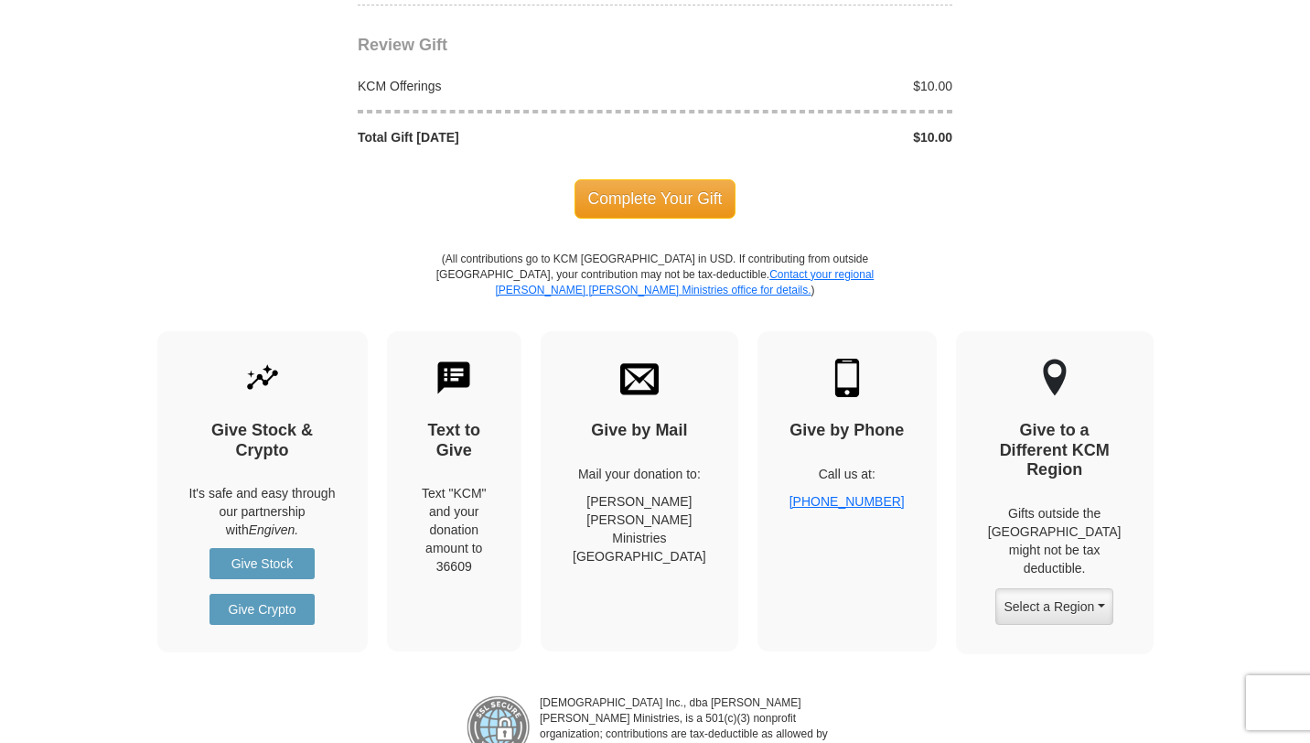
scroll to position [1882, 0]
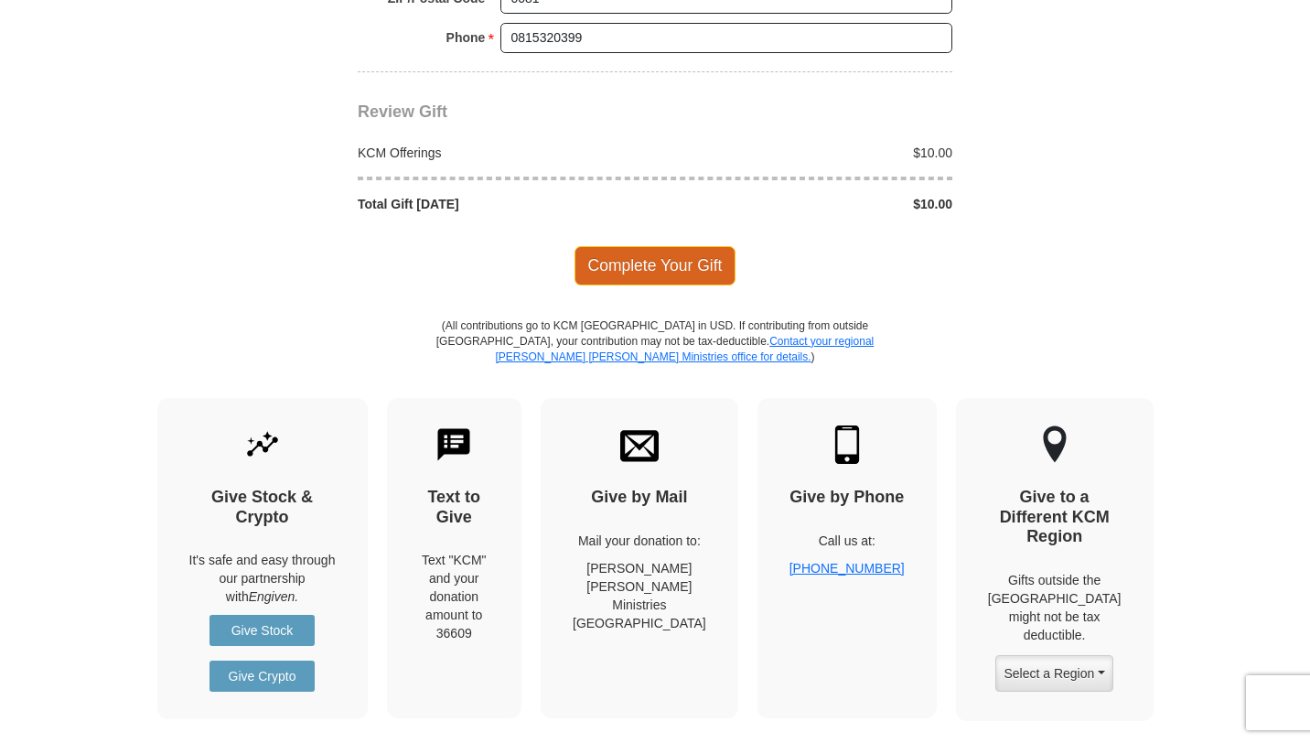
click at [642, 281] on span "Complete Your Gift" at bounding box center [655, 265] width 162 height 38
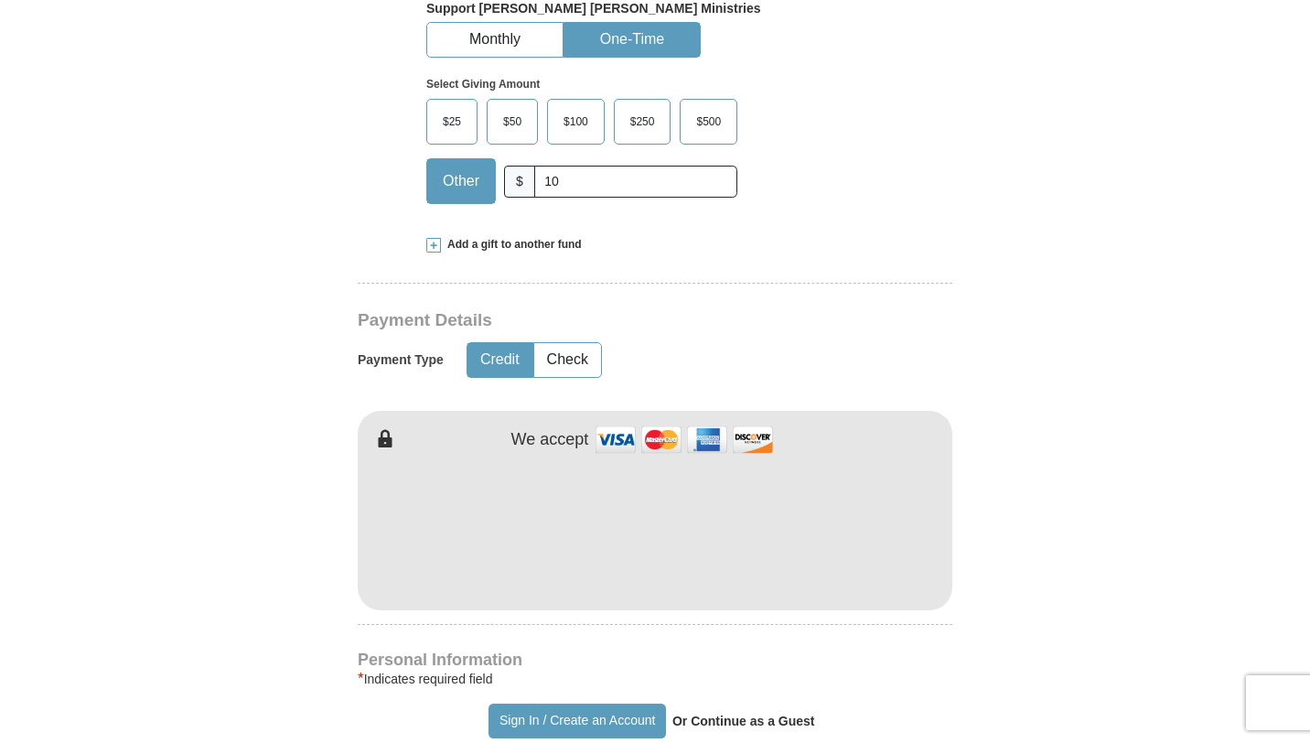
scroll to position [773, 0]
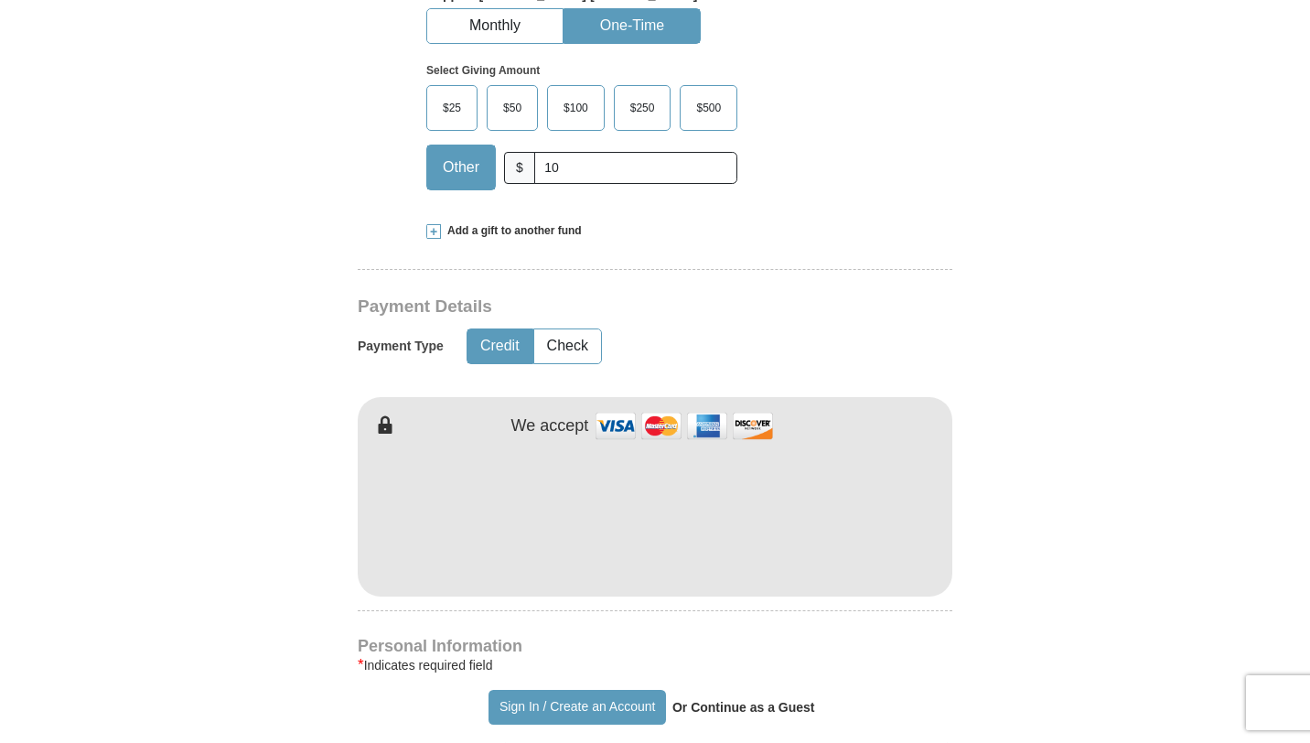
click at [613, 421] on img at bounding box center [684, 425] width 183 height 39
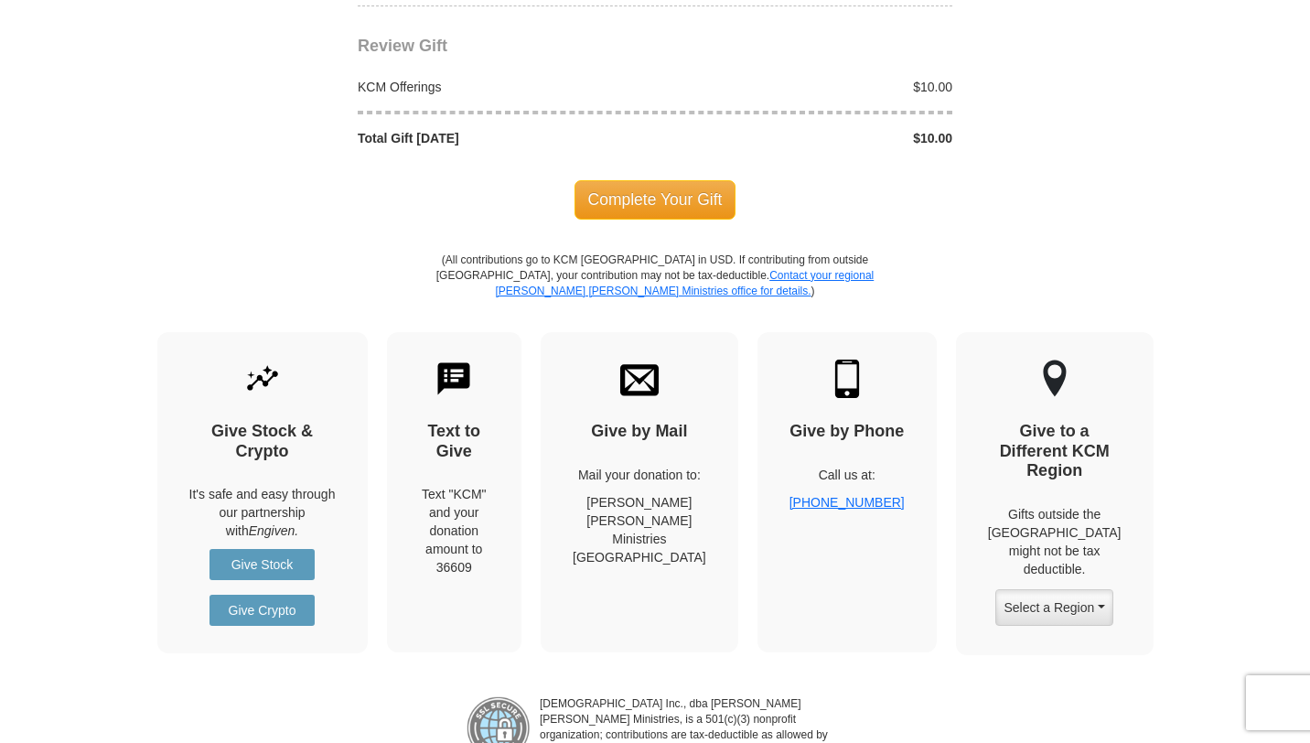
scroll to position [2023, 0]
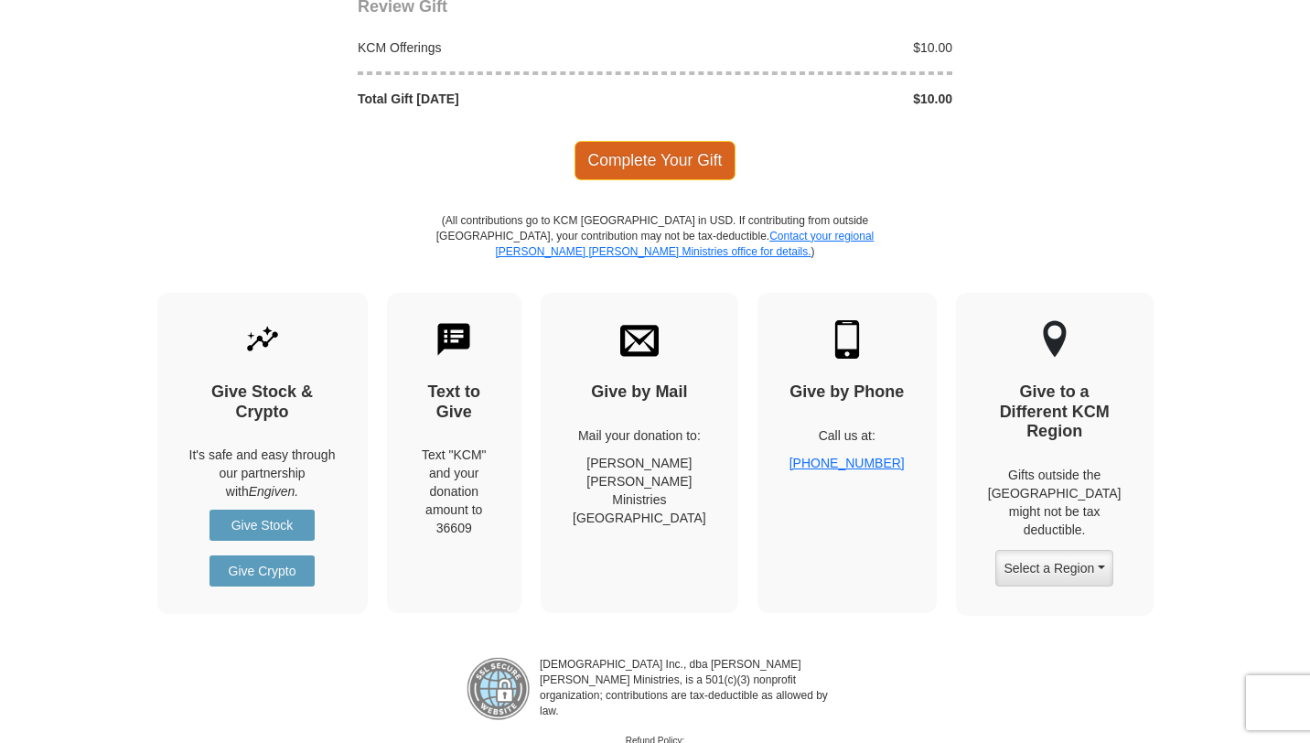
click at [674, 159] on span "Complete Your Gift" at bounding box center [655, 160] width 162 height 38
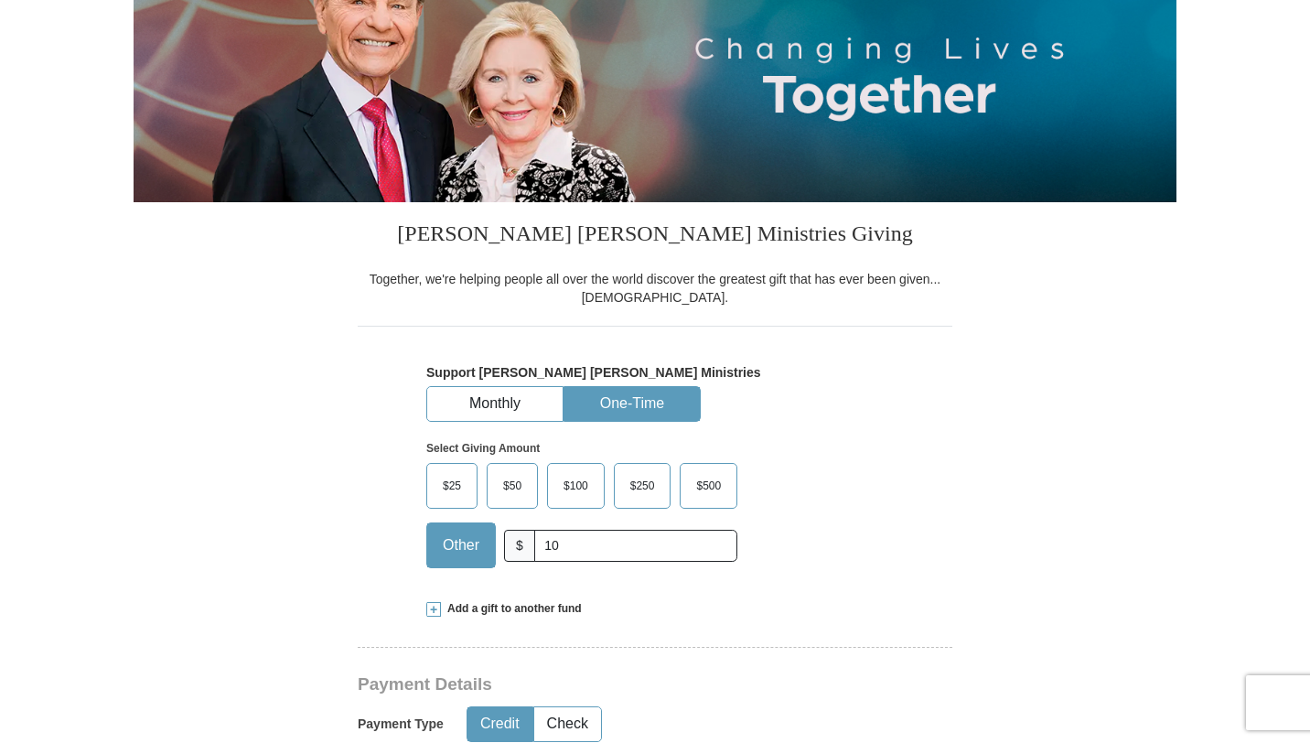
scroll to position [432, 0]
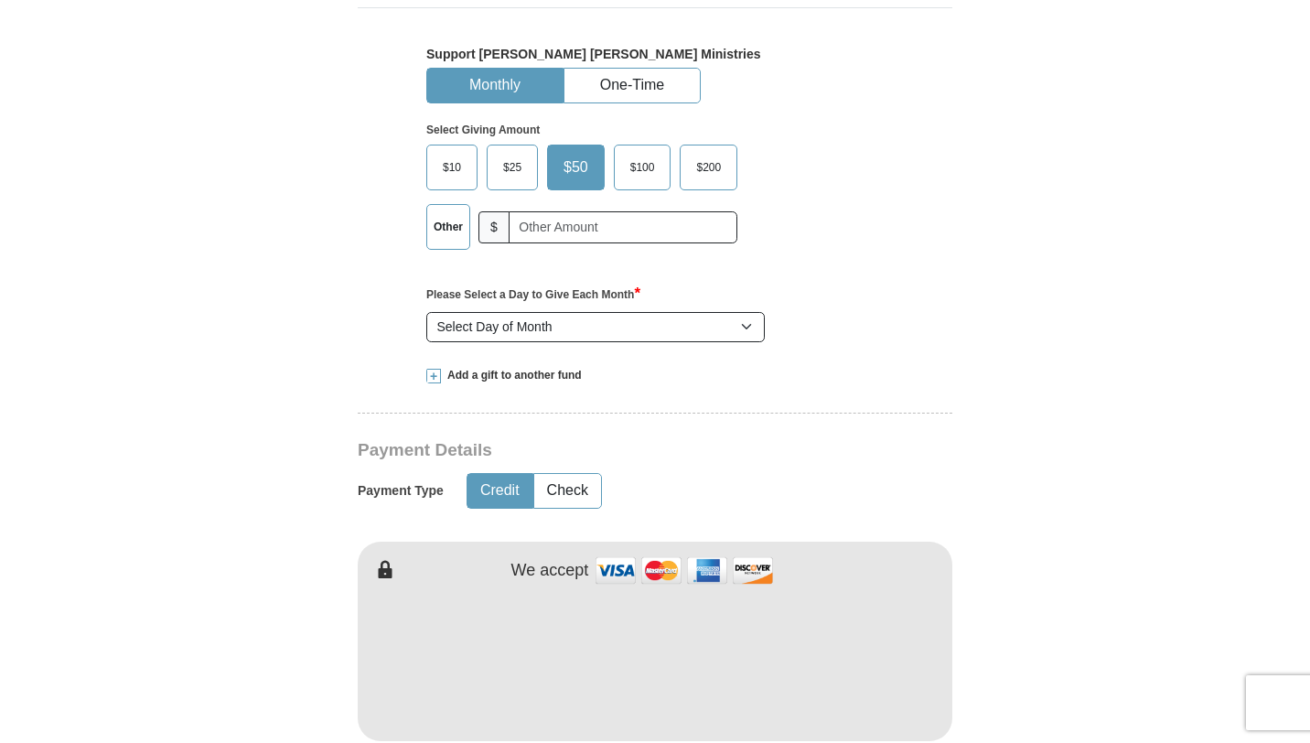
scroll to position [668, 0]
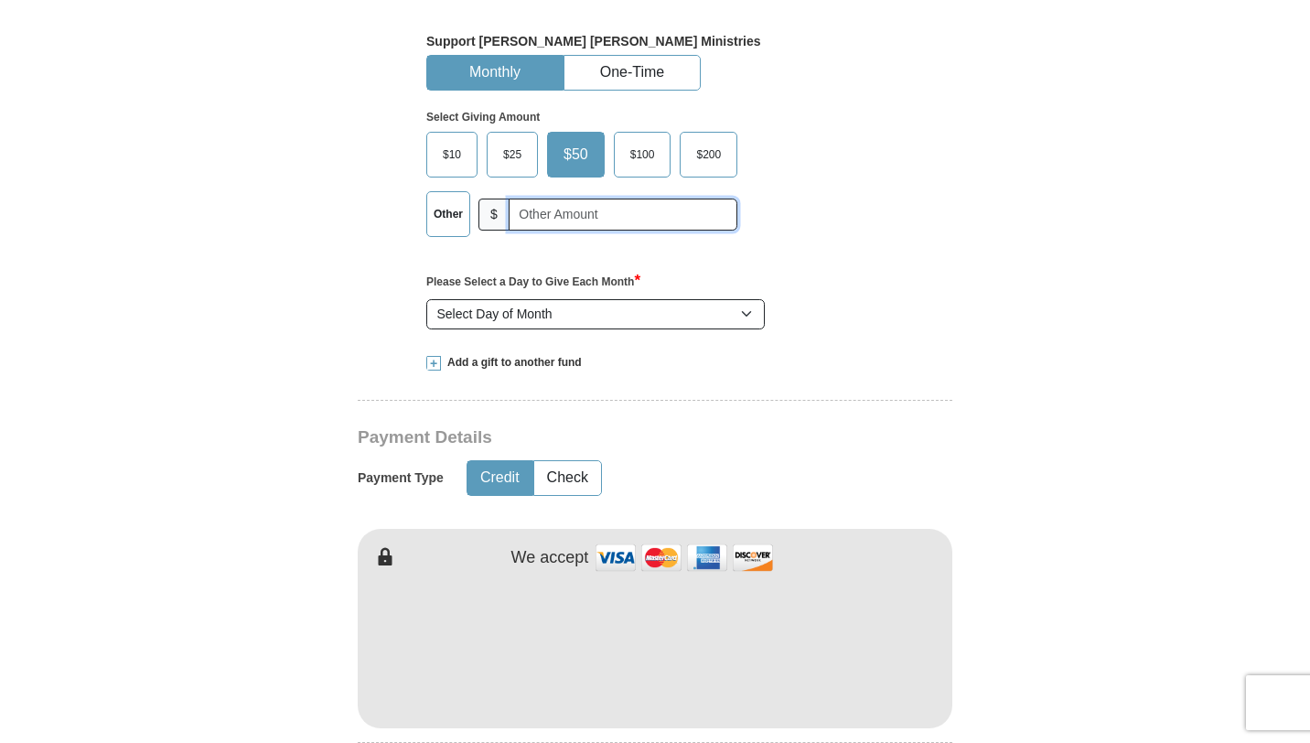
click at [566, 218] on input "text" at bounding box center [623, 214] width 229 height 32
click at [547, 213] on input "text" at bounding box center [624, 214] width 216 height 32
type input "10"
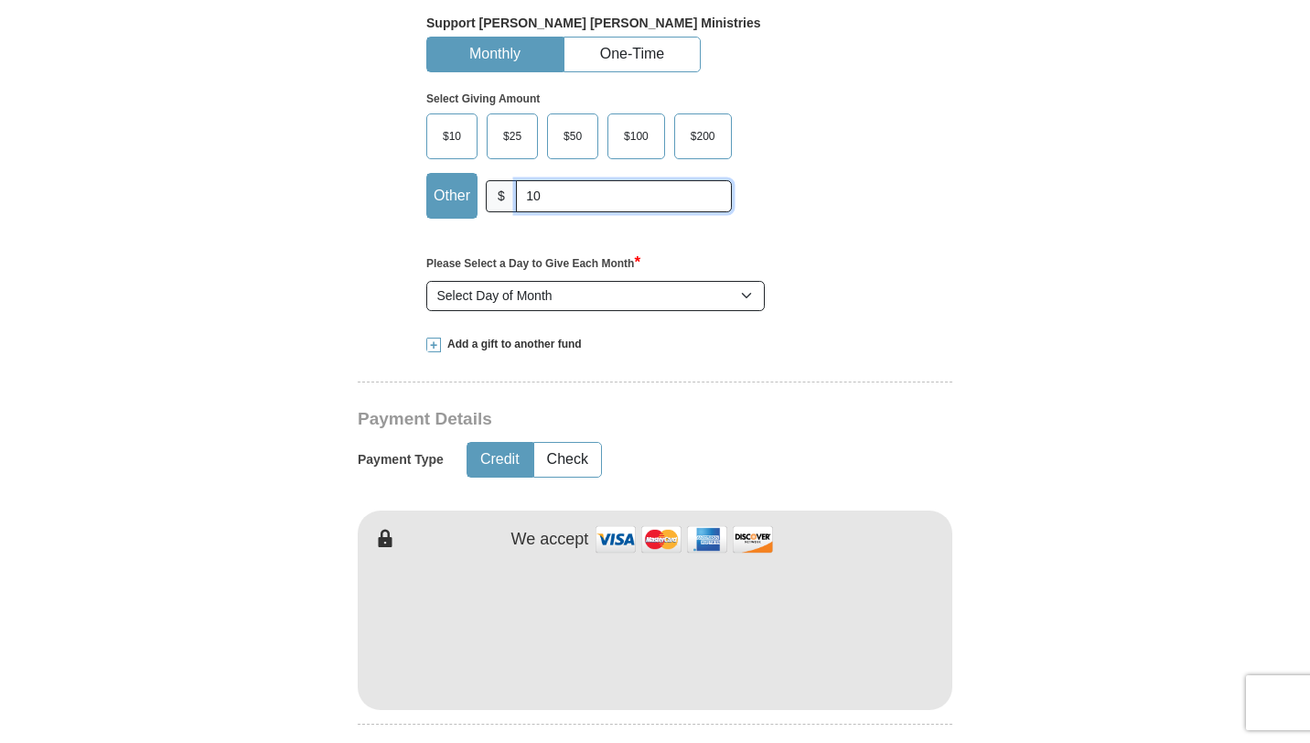
scroll to position [688, 0]
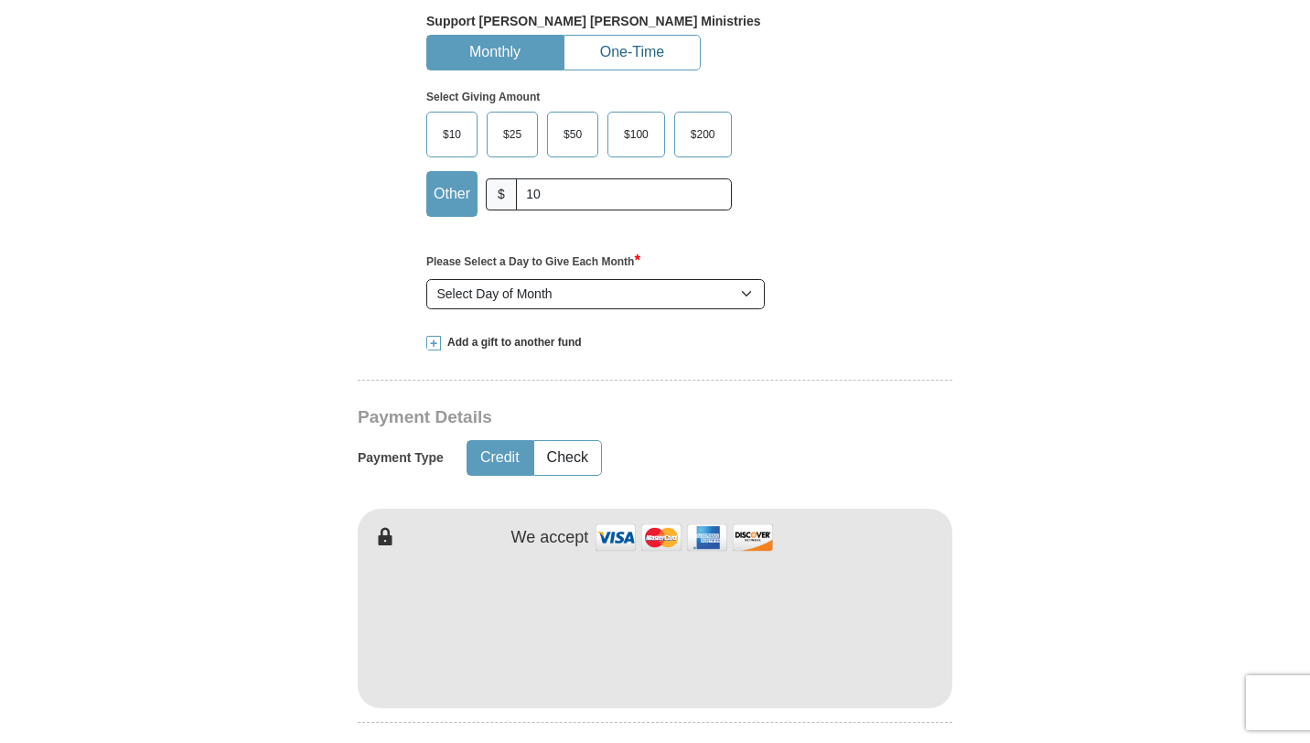
click at [636, 46] on button "One-Time" at bounding box center [631, 53] width 135 height 34
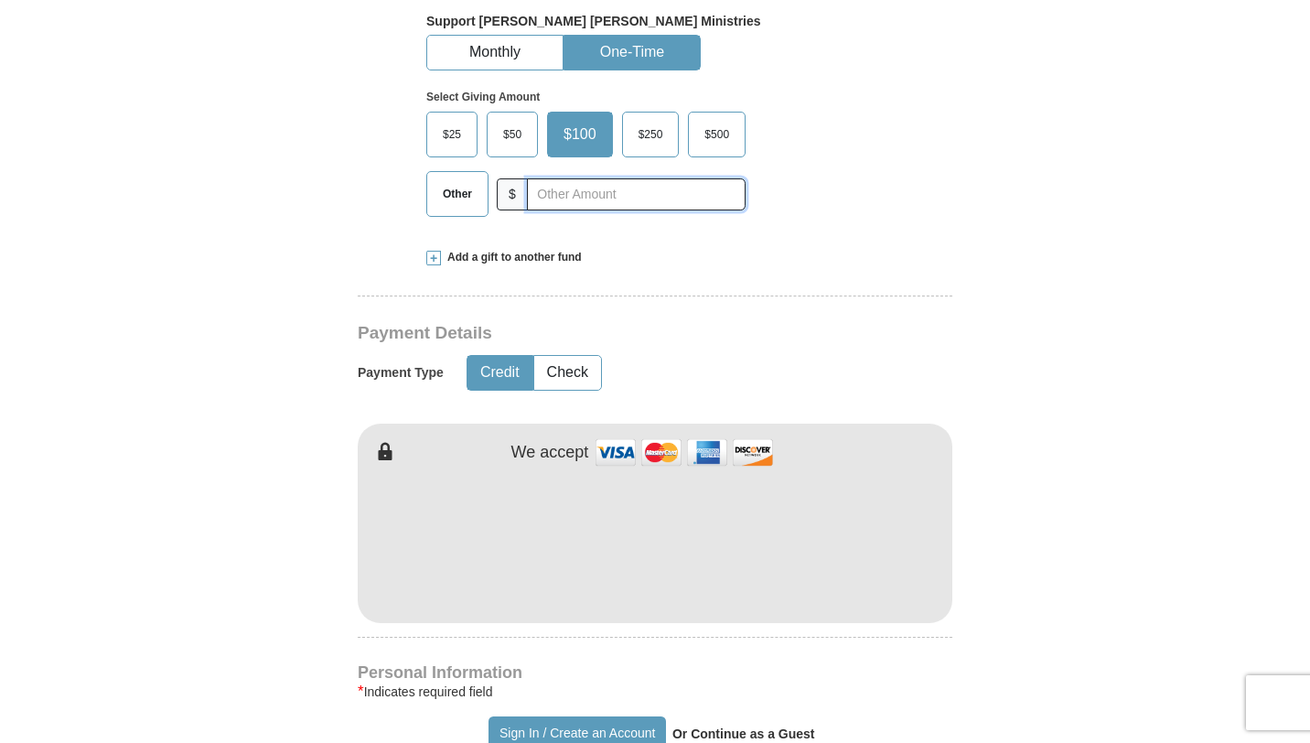
click at [557, 179] on input "text" at bounding box center [636, 194] width 219 height 32
type input "10"
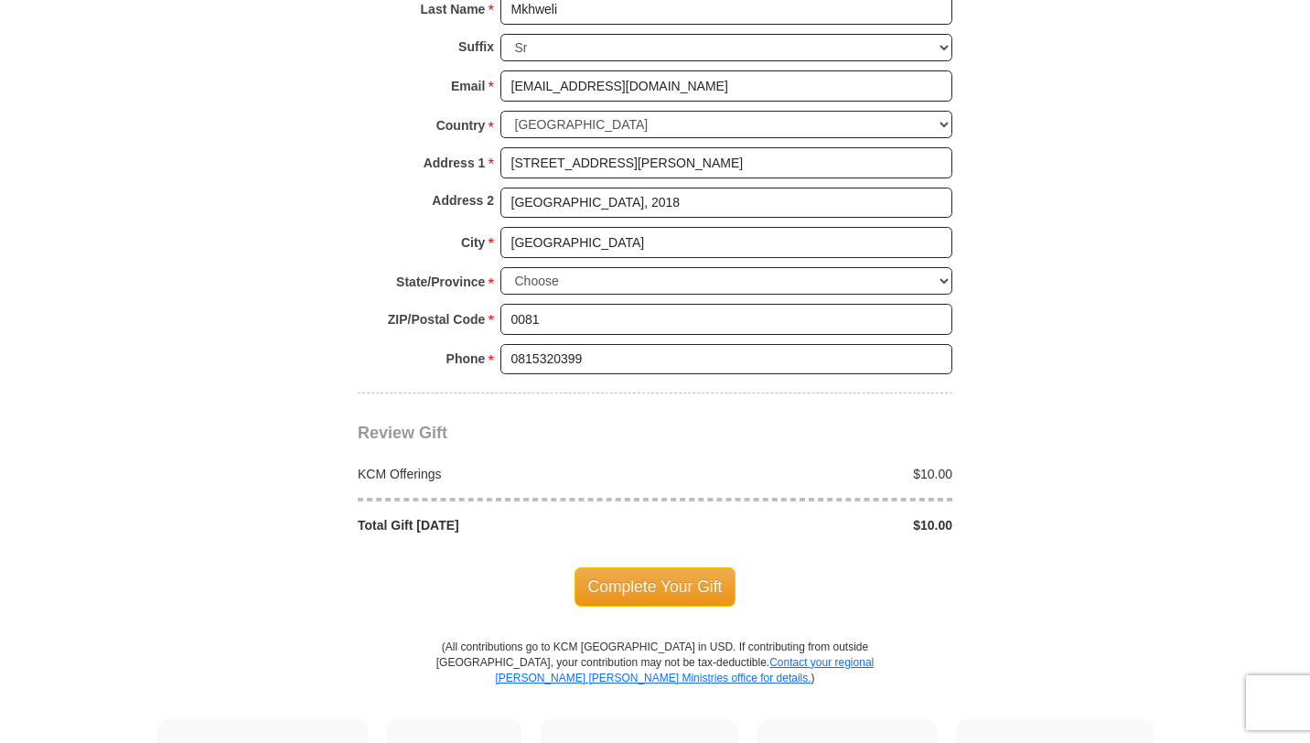
scroll to position [1526, 0]
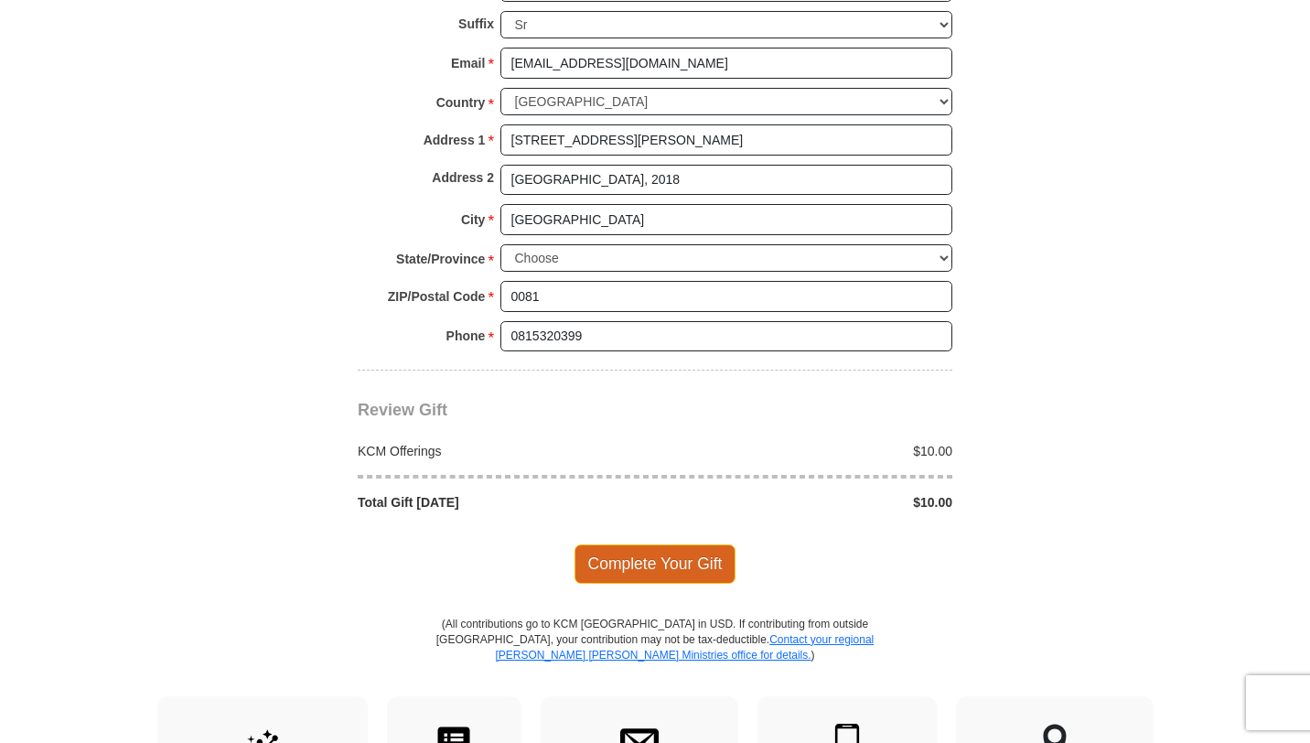
click at [599, 563] on span "Complete Your Gift" at bounding box center [655, 563] width 162 height 38
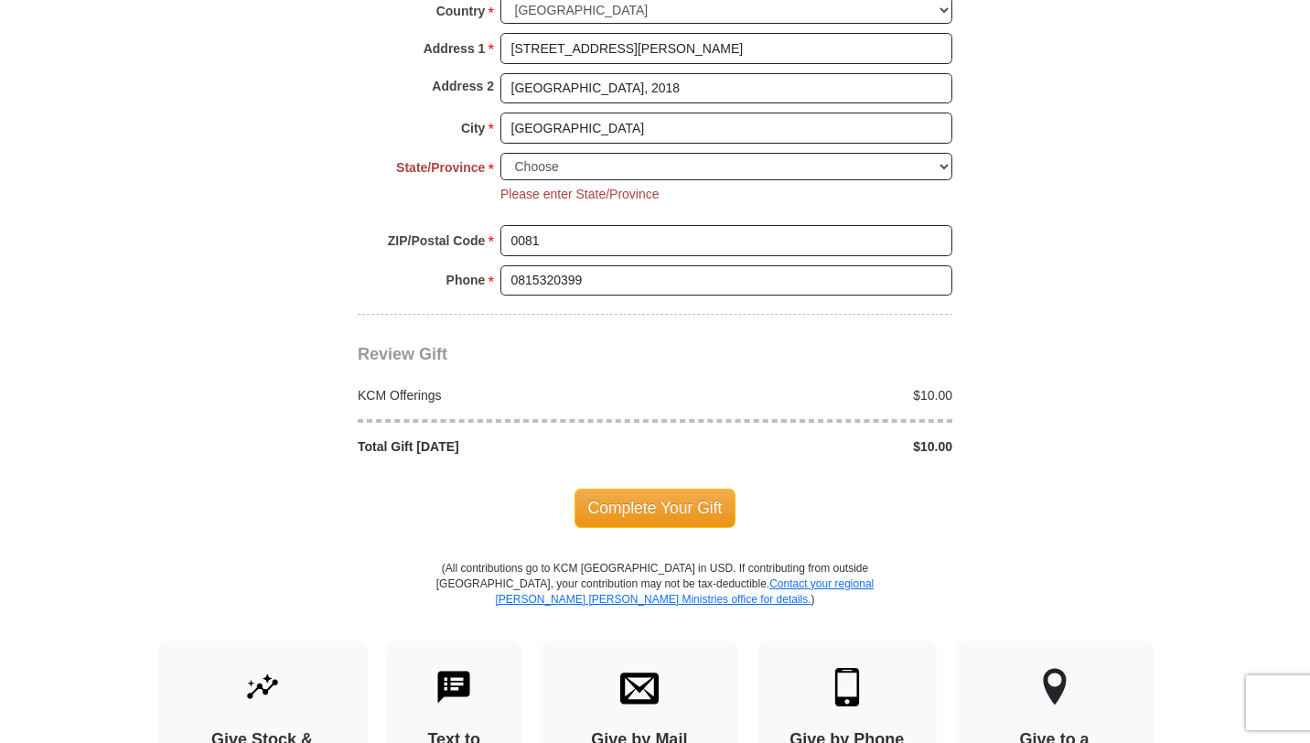
scroll to position [1594, 0]
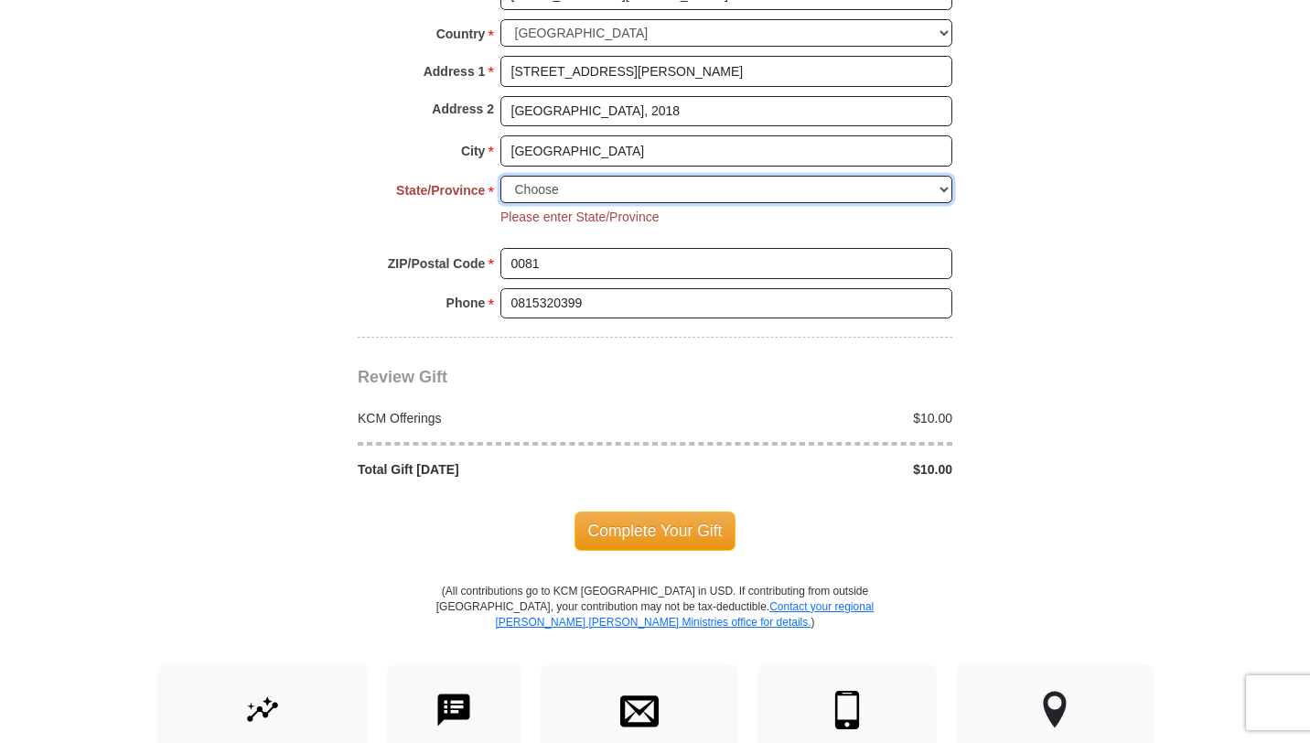
click at [574, 183] on select "Choose Alabama Alaska American Samoa Arizona Arkansas Armed Forces Americas Arm…" at bounding box center [726, 190] width 452 height 28
click at [549, 198] on select "Choose Alabama Alaska American Samoa Arizona Arkansas Armed Forces Americas Arm…" at bounding box center [726, 190] width 452 height 28
click at [571, 187] on select "Choose Alabama Alaska American Samoa Arizona Arkansas Armed Forces Americas Arm…" at bounding box center [726, 190] width 452 height 28
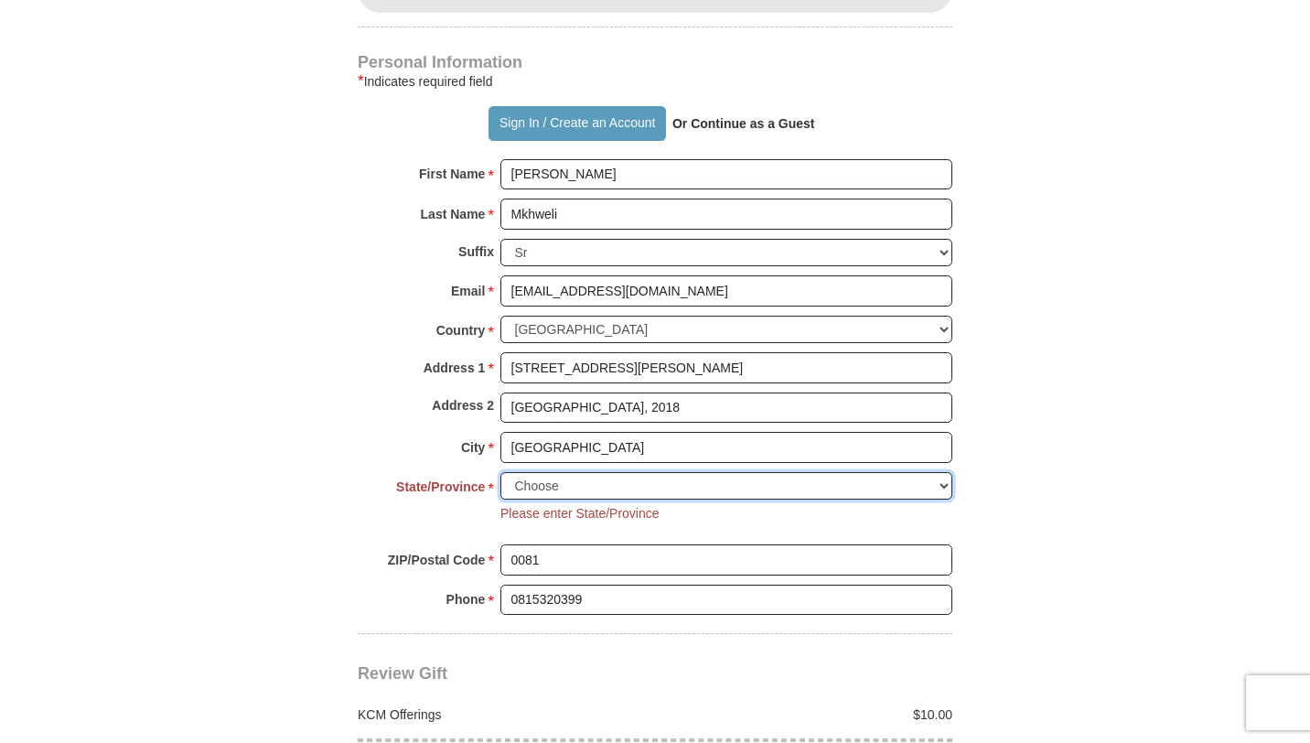
scroll to position [1316, 0]
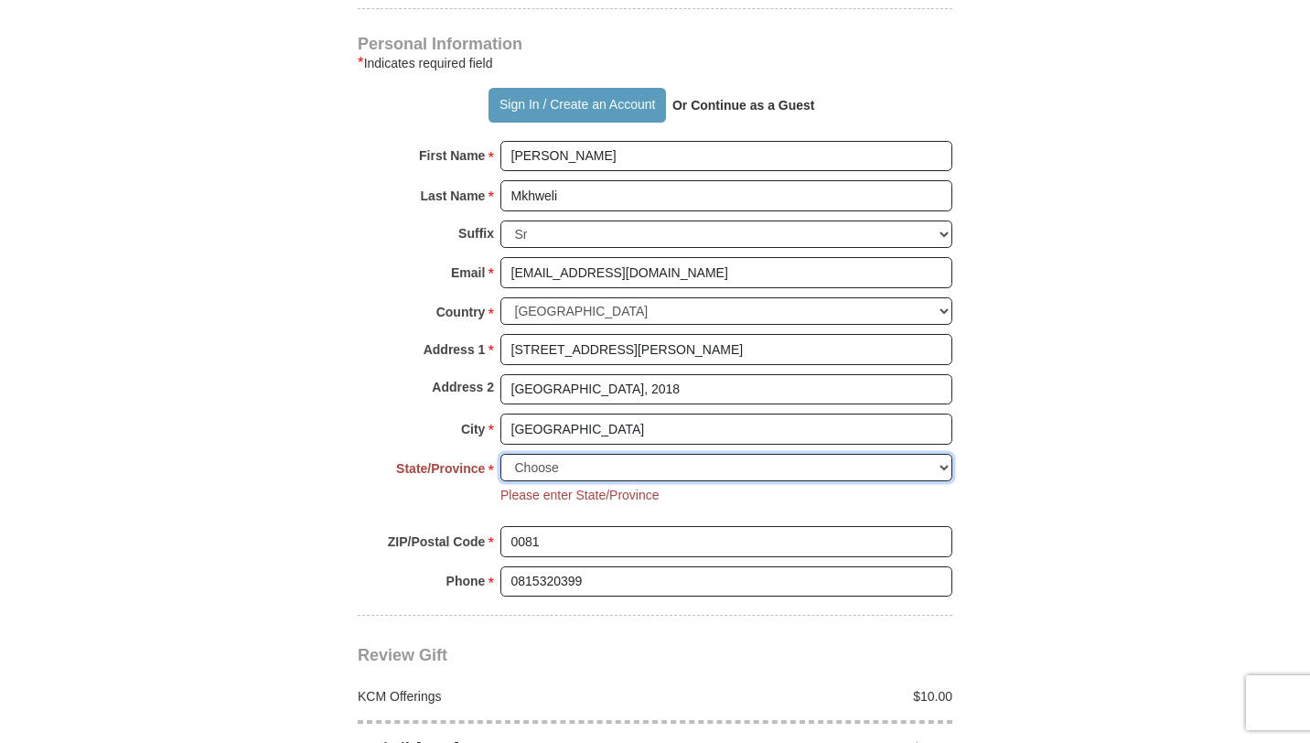
click at [573, 471] on select "Choose Alabama Alaska American Samoa Arizona Arkansas Armed Forces Americas Arm…" at bounding box center [726, 468] width 452 height 28
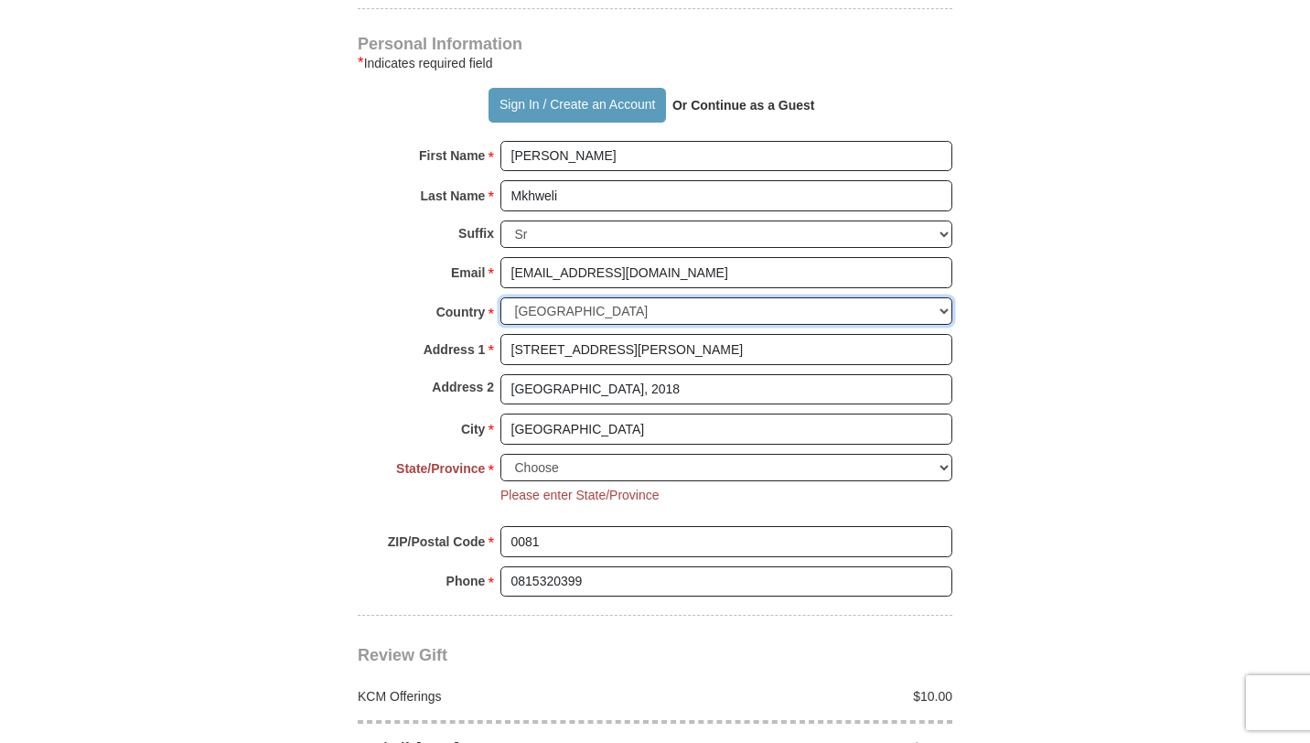
click at [565, 310] on select "United States of America Canada Antigua and Barbuda Argentina Armenia Aruba Aus…" at bounding box center [726, 311] width 452 height 28
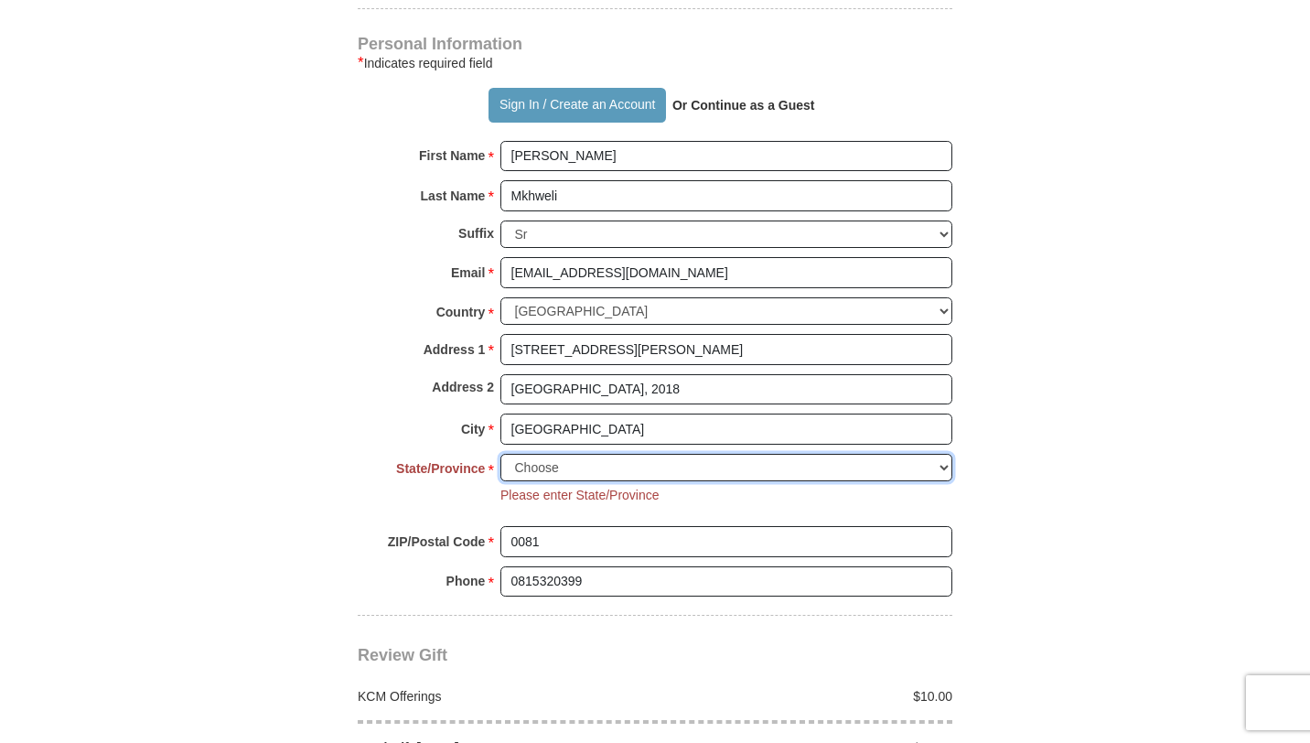
click at [557, 474] on select "Choose Alabama Alaska American Samoa Arizona Arkansas Armed Forces Americas Arm…" at bounding box center [726, 468] width 452 height 28
click at [573, 461] on select "Choose Alabama Alaska American Samoa Arizona Arkansas Armed Forces Americas Arm…" at bounding box center [726, 468] width 452 height 28
select select "AL"
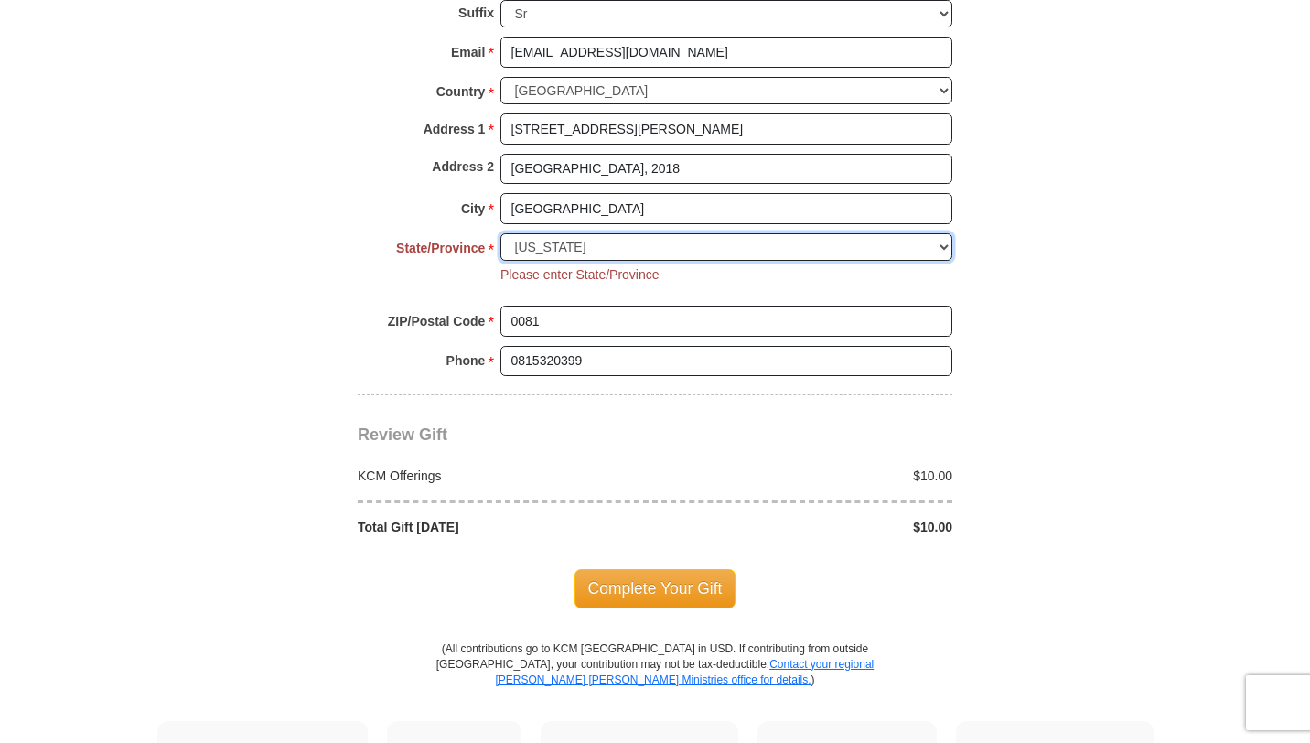
scroll to position [1548, 0]
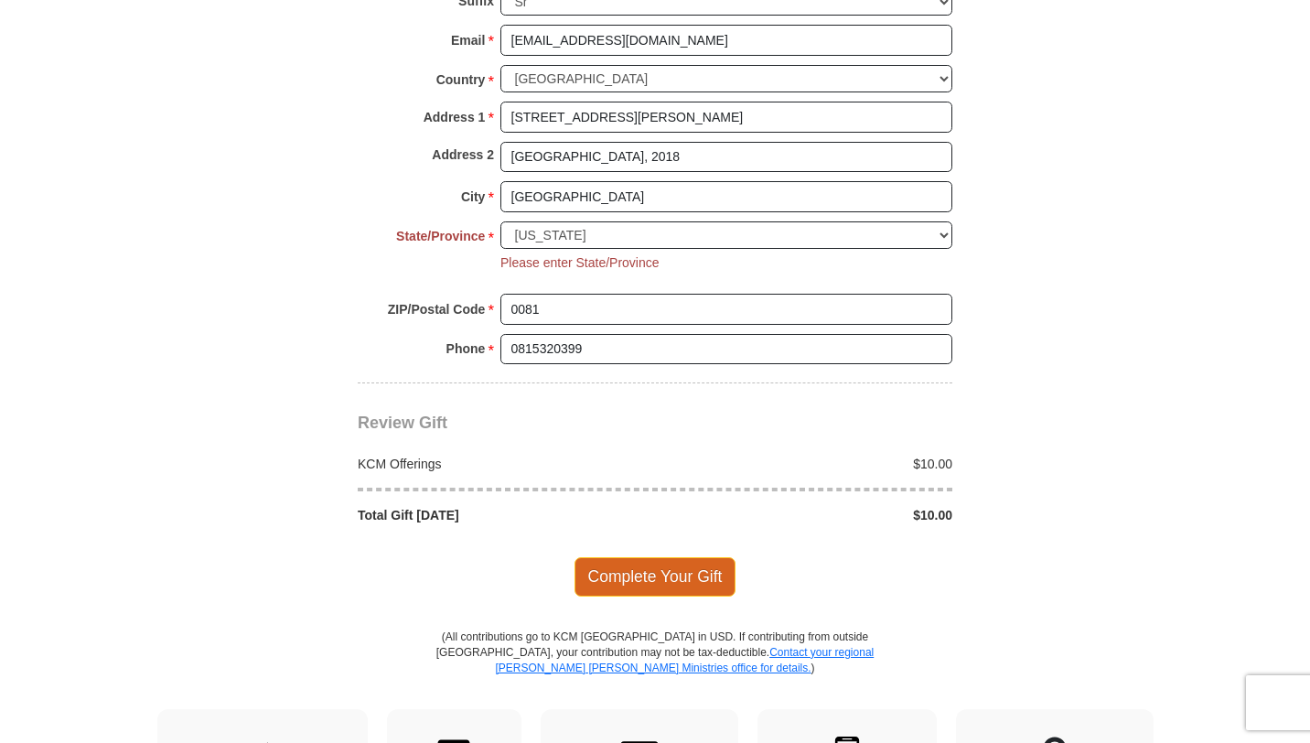
click at [636, 568] on span "Complete Your Gift" at bounding box center [655, 576] width 162 height 38
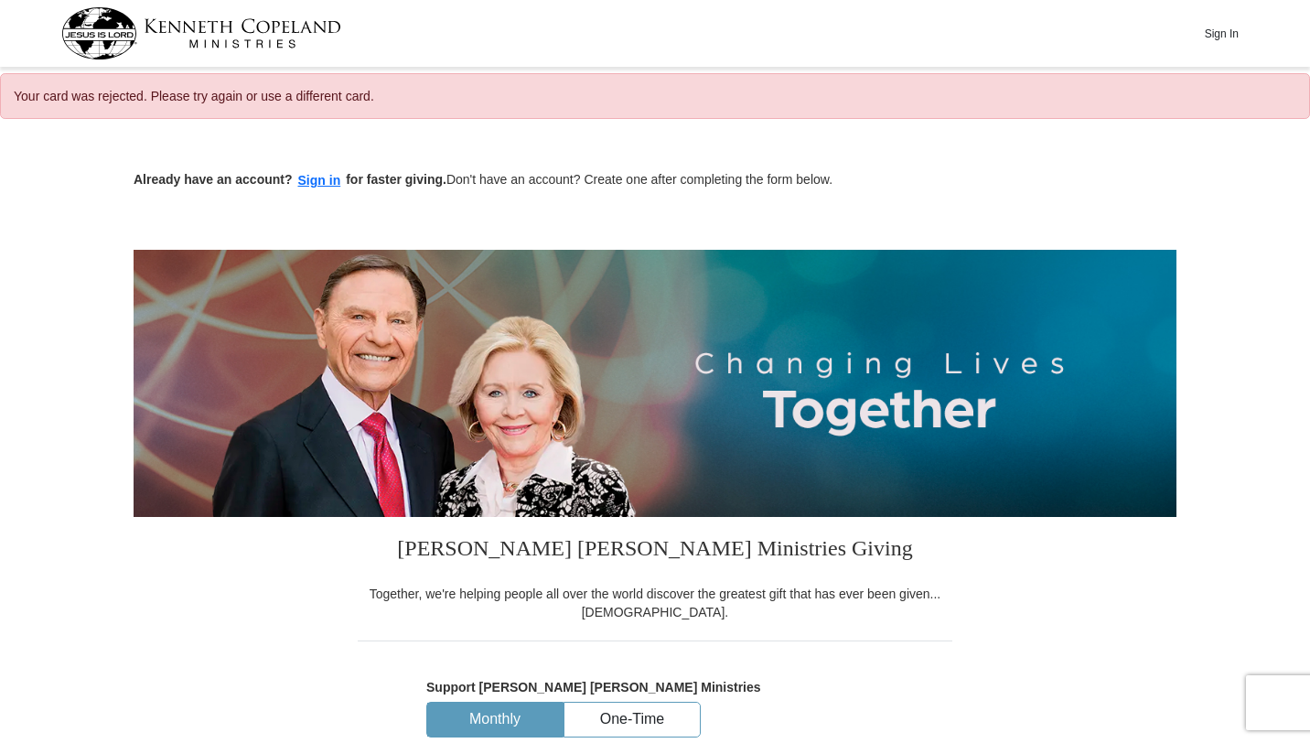
select select "AL"
